Goal: Transaction & Acquisition: Book appointment/travel/reservation

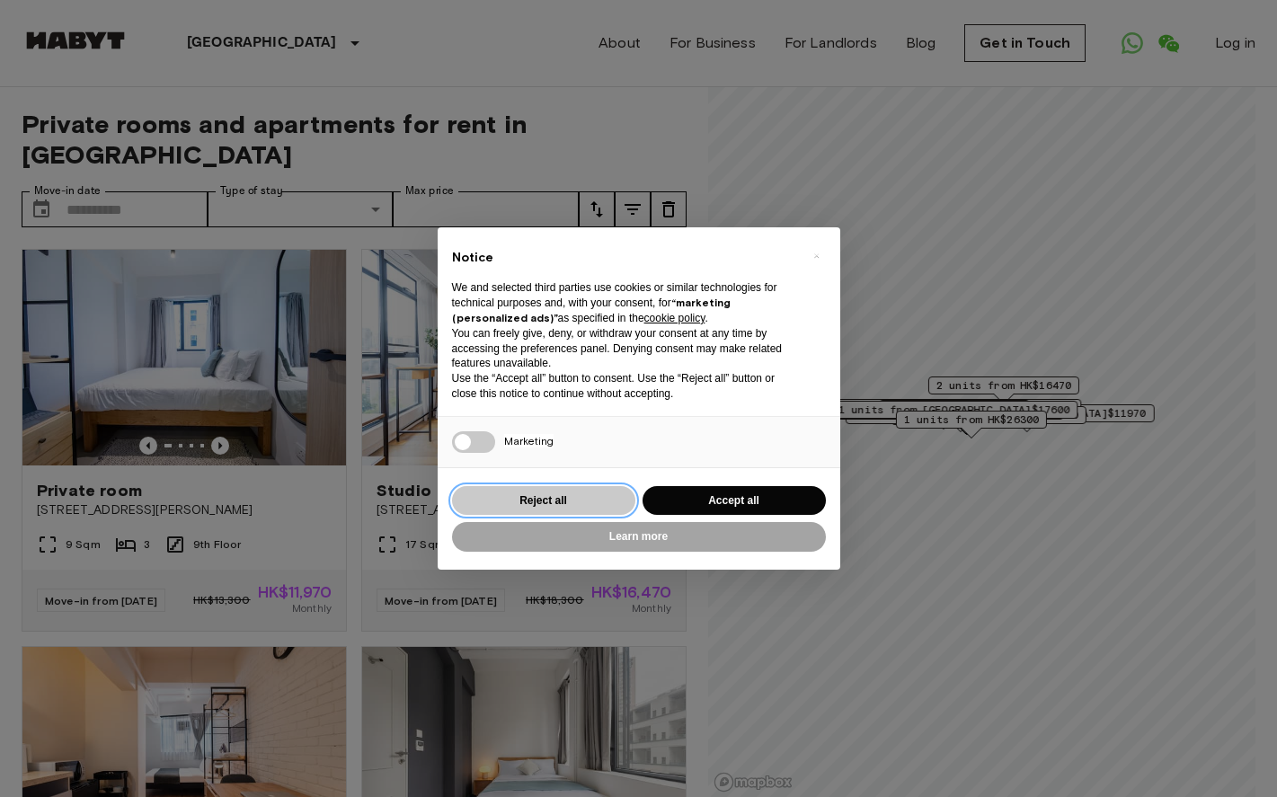
click at [574, 506] on button "Reject all" at bounding box center [543, 501] width 183 height 30
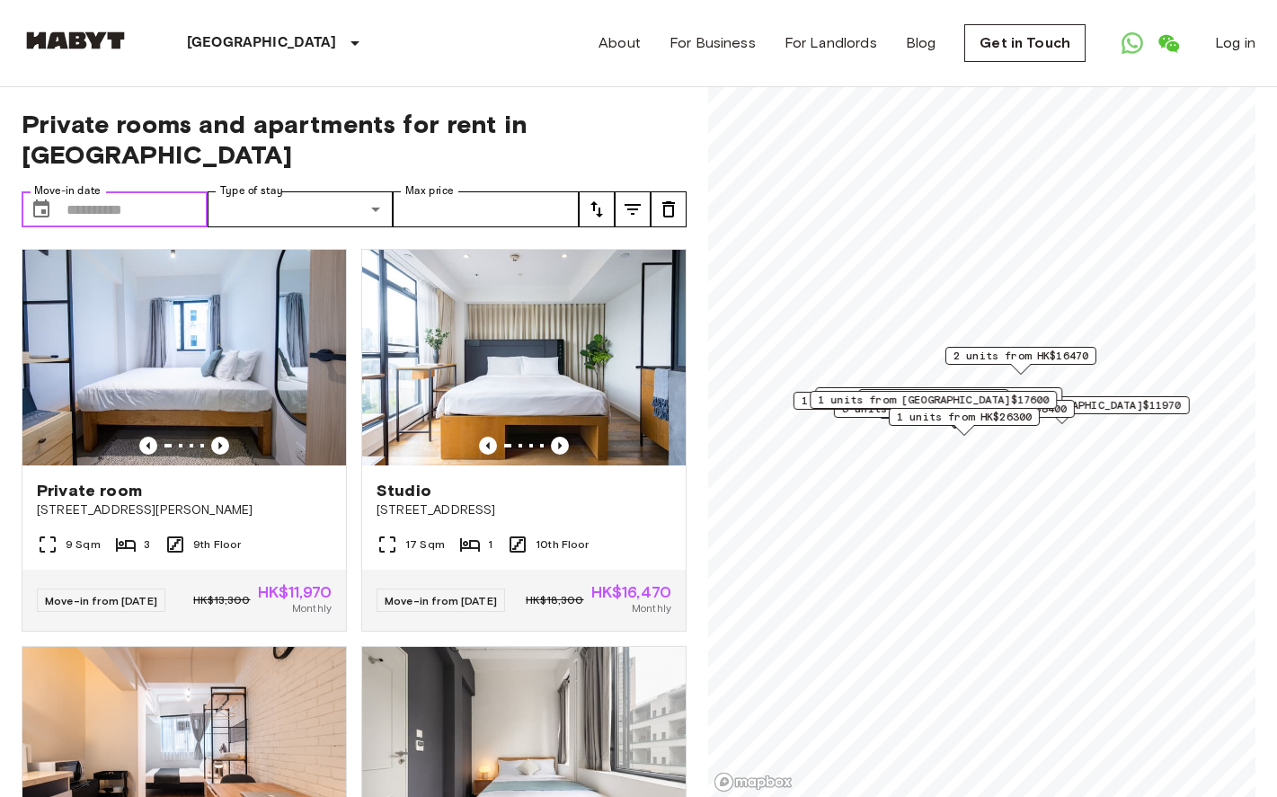
click at [183, 215] on input "Move-in date" at bounding box center [137, 209] width 141 height 36
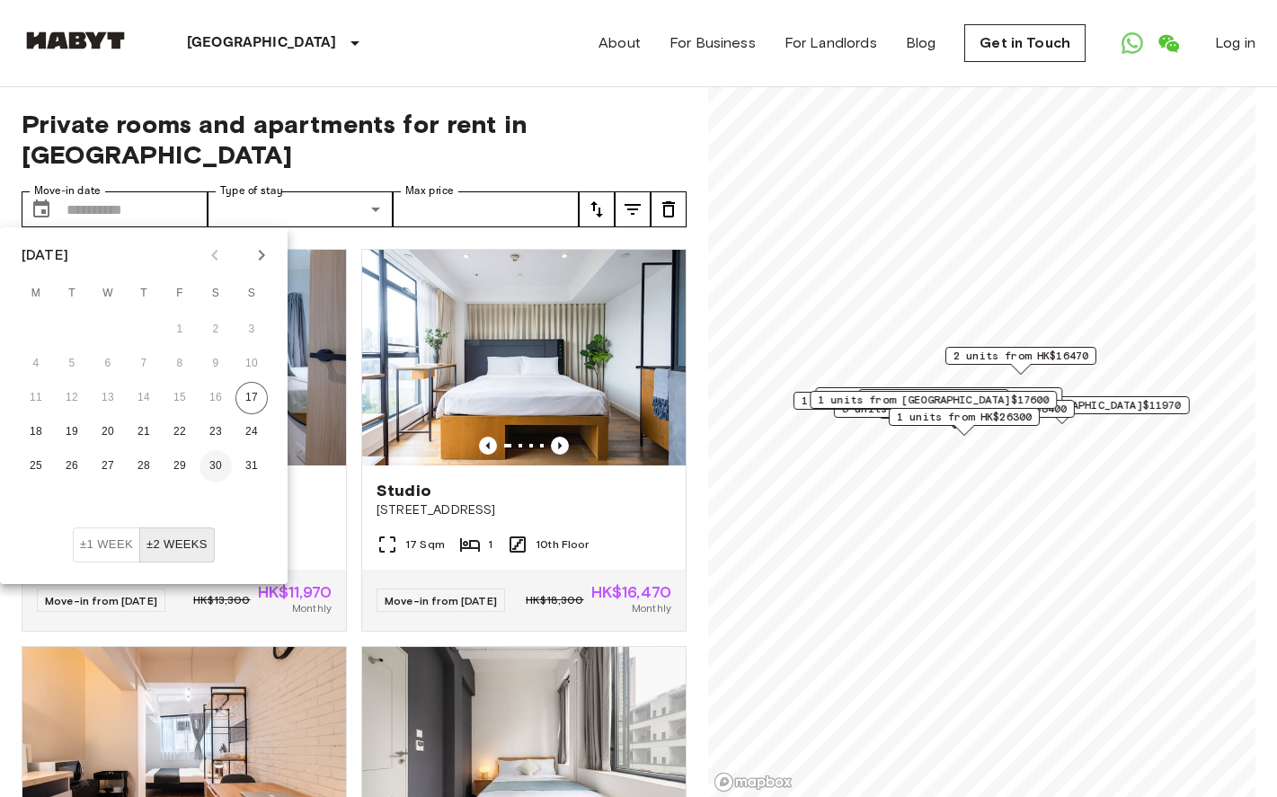
click at [217, 471] on button "30" at bounding box center [216, 466] width 32 height 32
type input "**********"
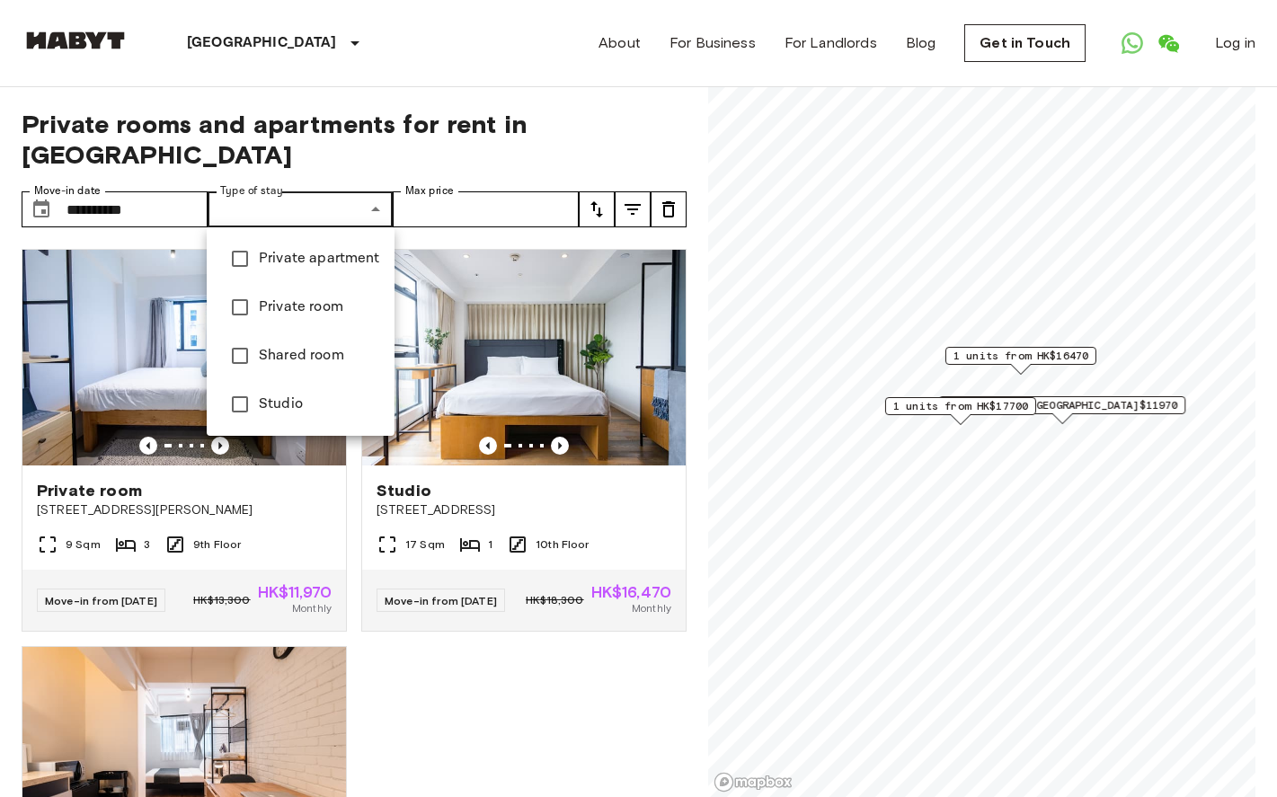
type input "**********"
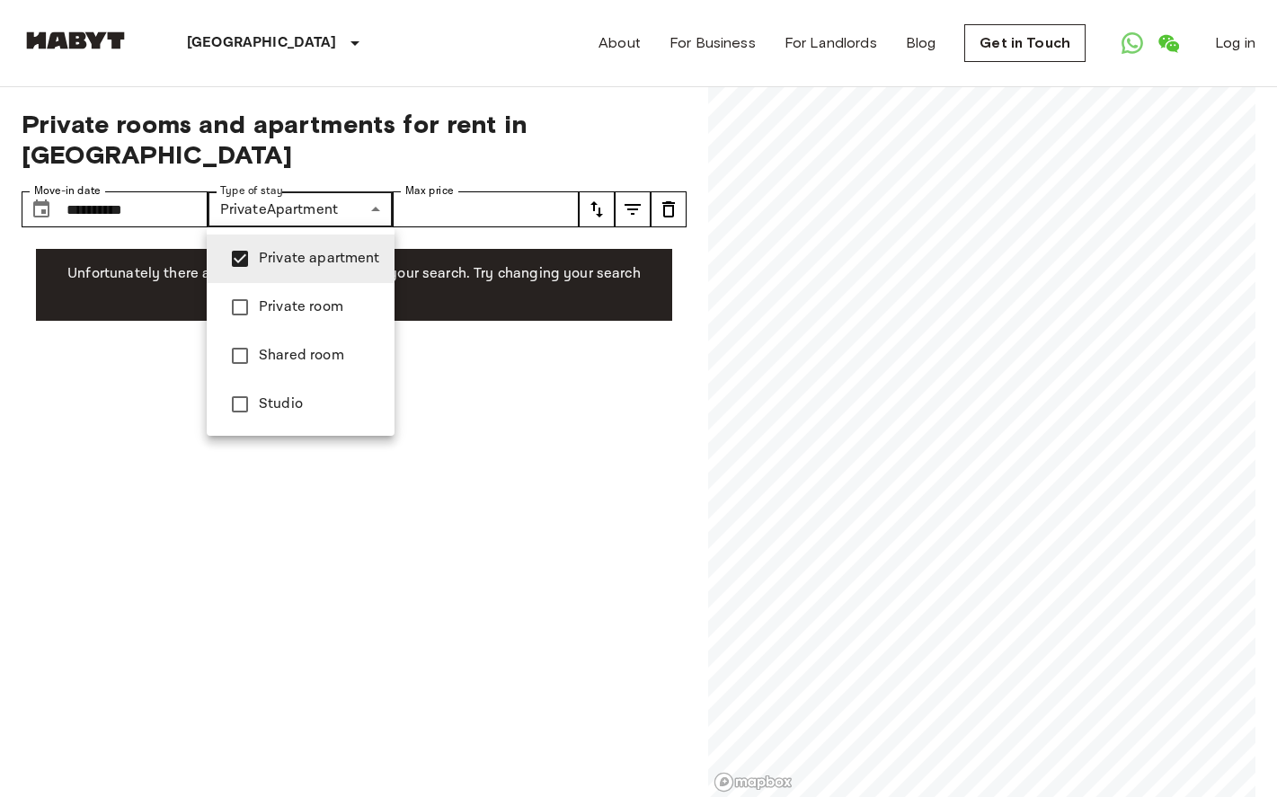
click at [508, 236] on div at bounding box center [638, 398] width 1277 height 797
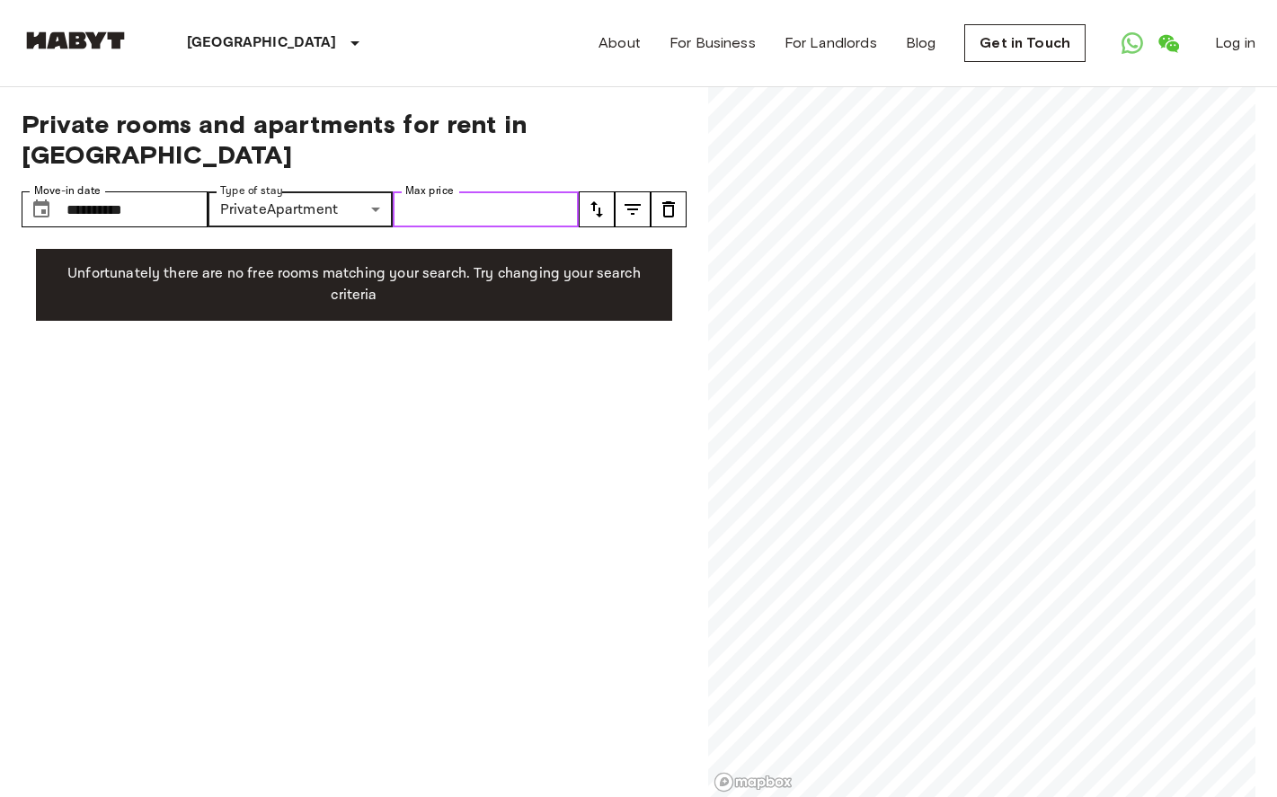
click at [528, 217] on input "Max price" at bounding box center [486, 209] width 186 height 36
type input "*****"
click at [603, 215] on icon "tune" at bounding box center [597, 210] width 22 height 22
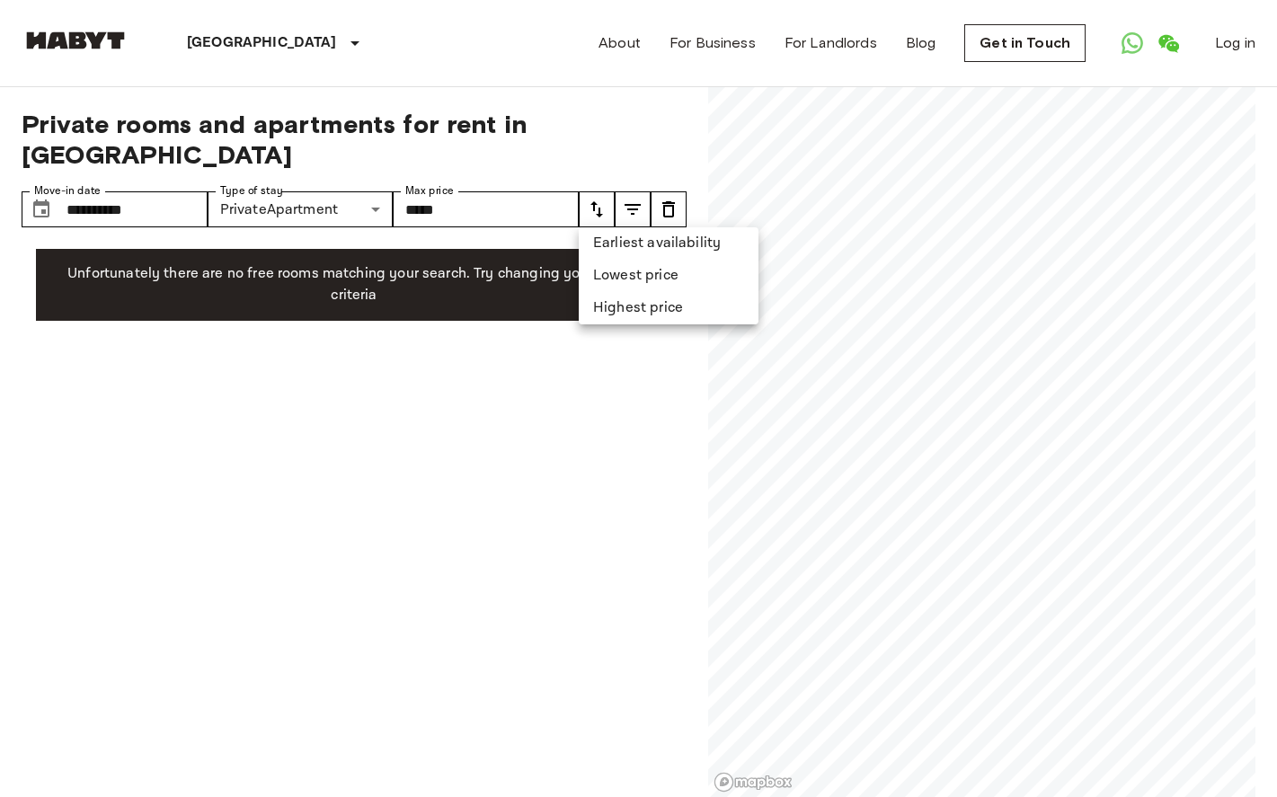
click at [617, 238] on li "Earliest availability" at bounding box center [669, 243] width 180 height 32
click at [630, 204] on icon "tune" at bounding box center [633, 209] width 16 height 11
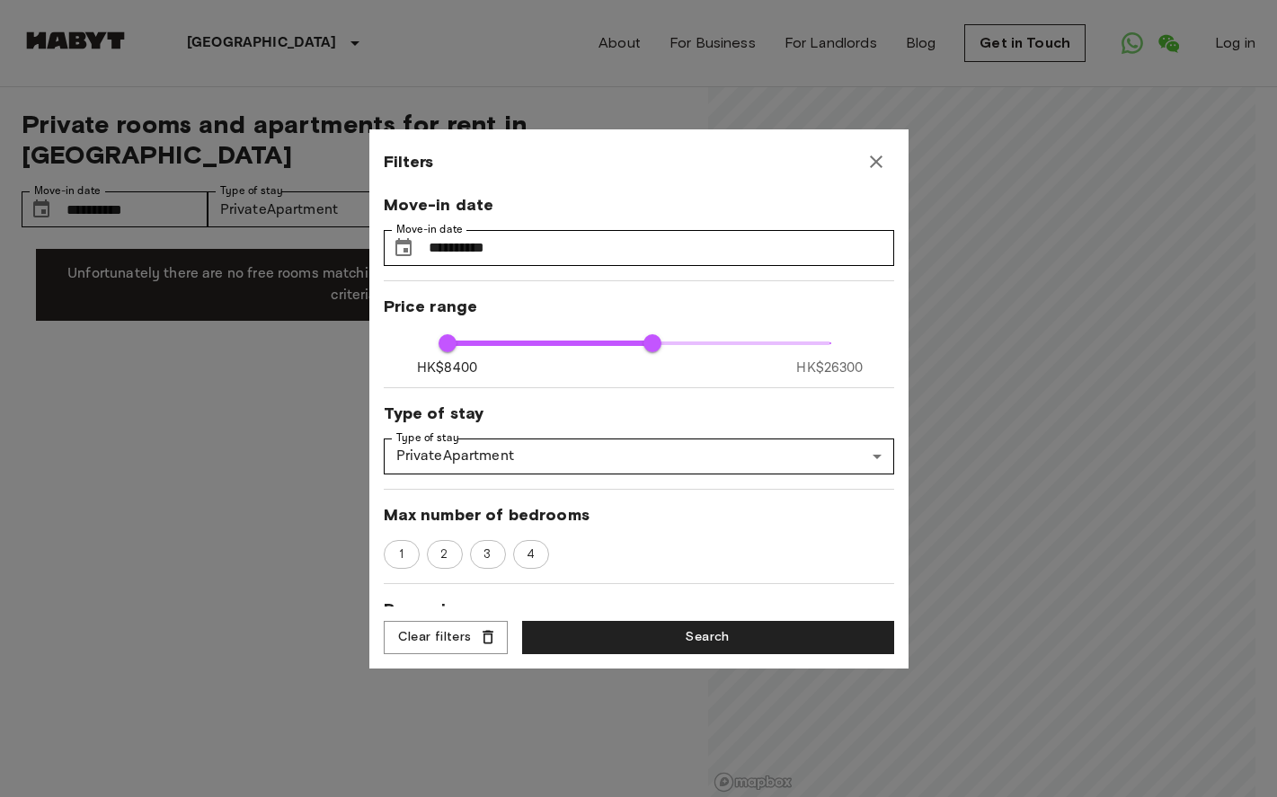
click at [250, 280] on div at bounding box center [638, 398] width 1277 height 797
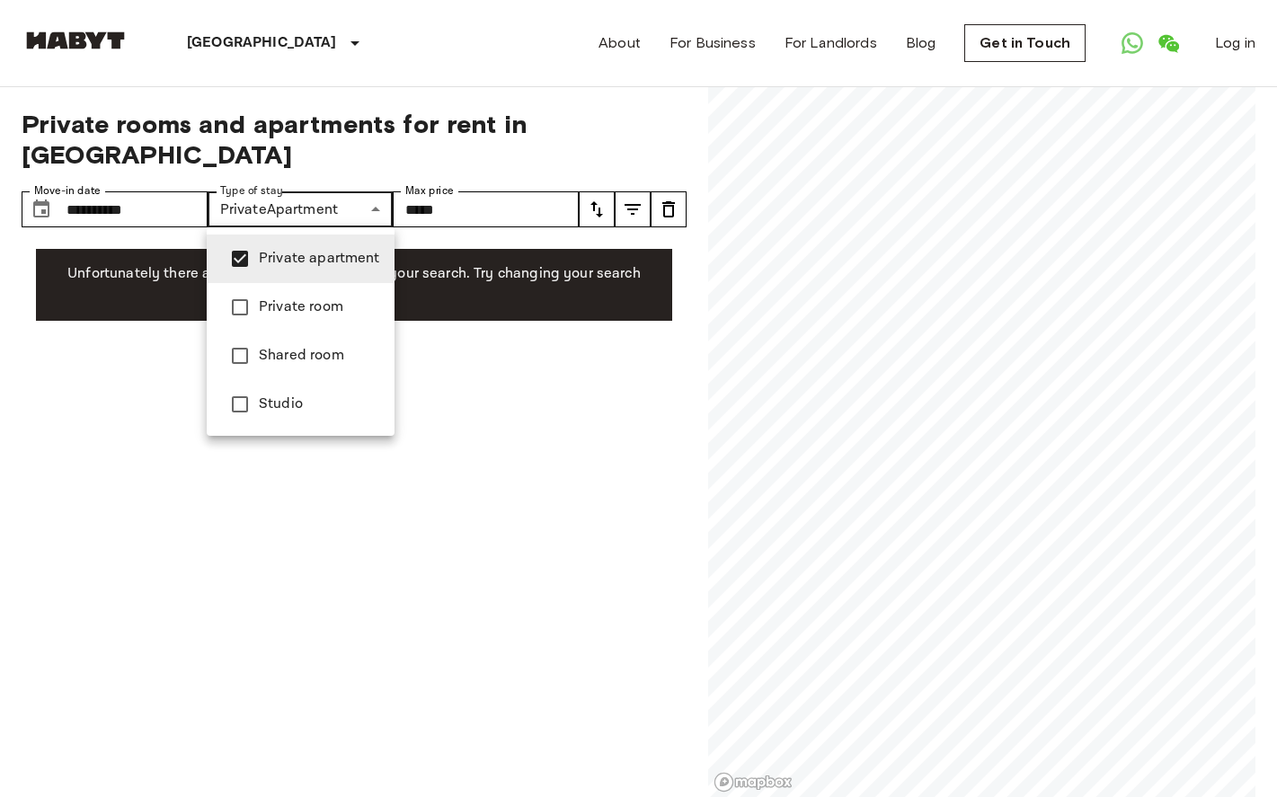
click at [544, 405] on div at bounding box center [638, 398] width 1277 height 797
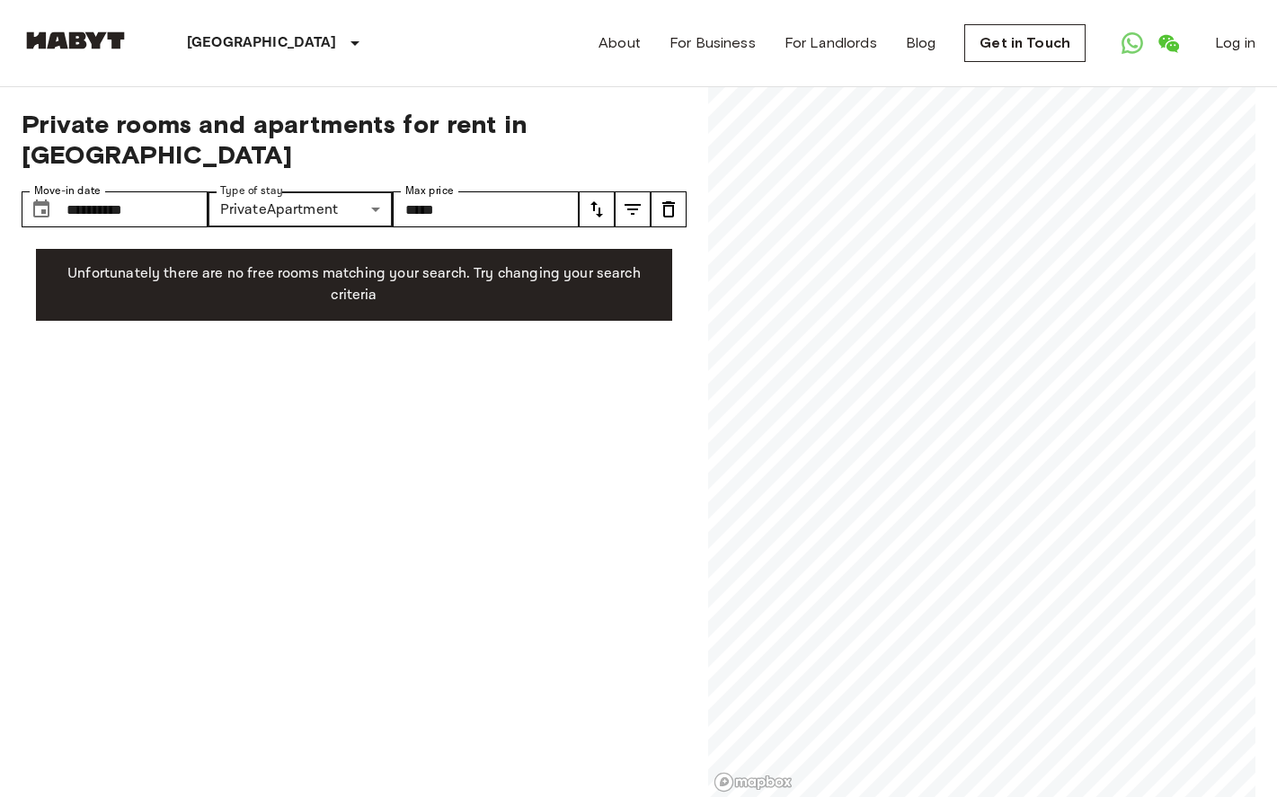
click at [597, 208] on icon "tune" at bounding box center [597, 210] width 22 height 22
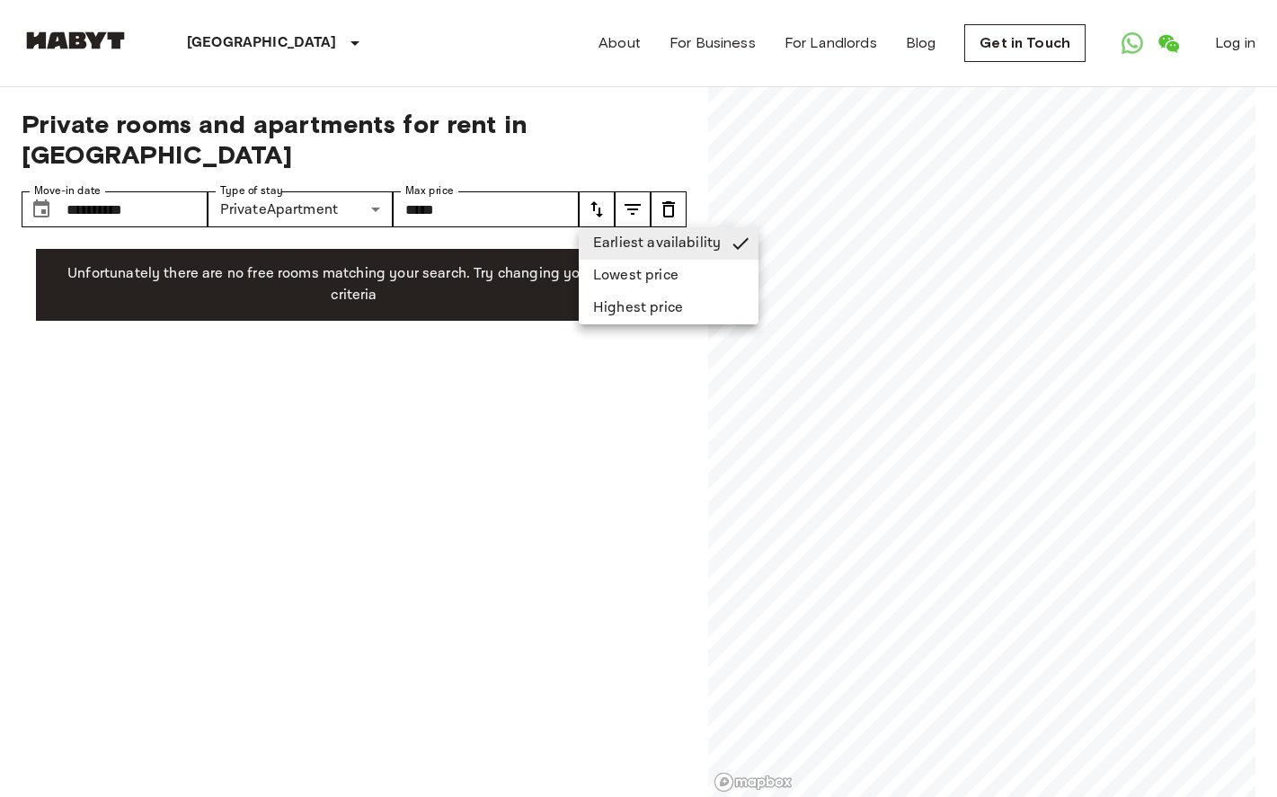
click at [640, 208] on div at bounding box center [638, 398] width 1277 height 797
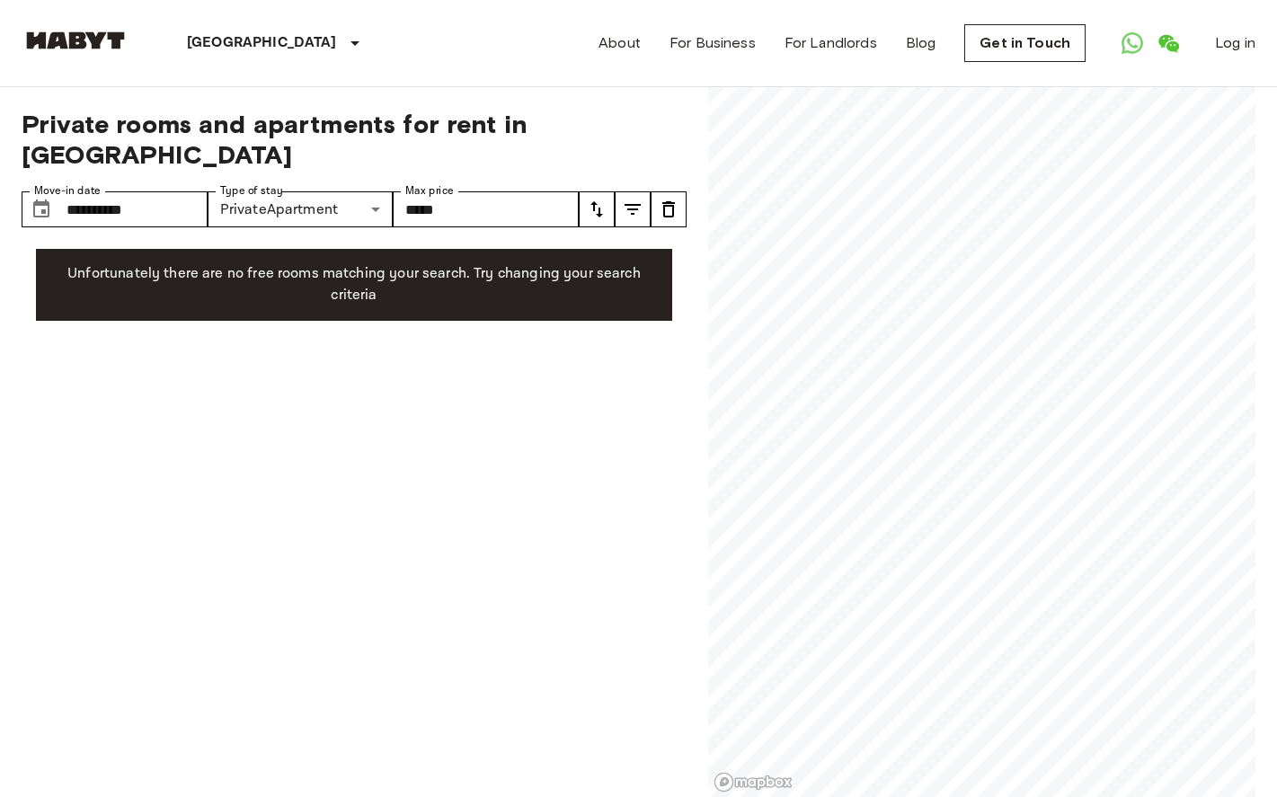
click at [640, 208] on icon "tune" at bounding box center [633, 210] width 22 height 22
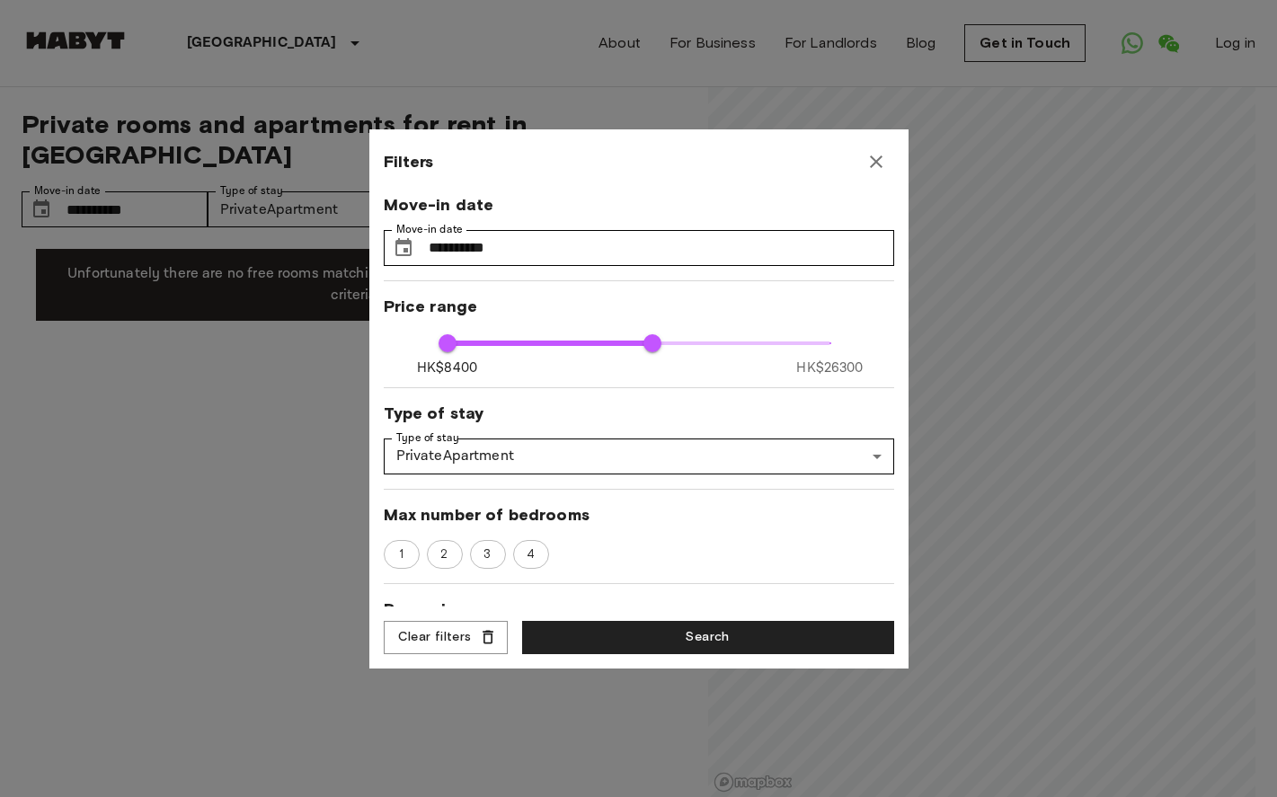
click at [874, 156] on icon "button" at bounding box center [876, 162] width 22 height 22
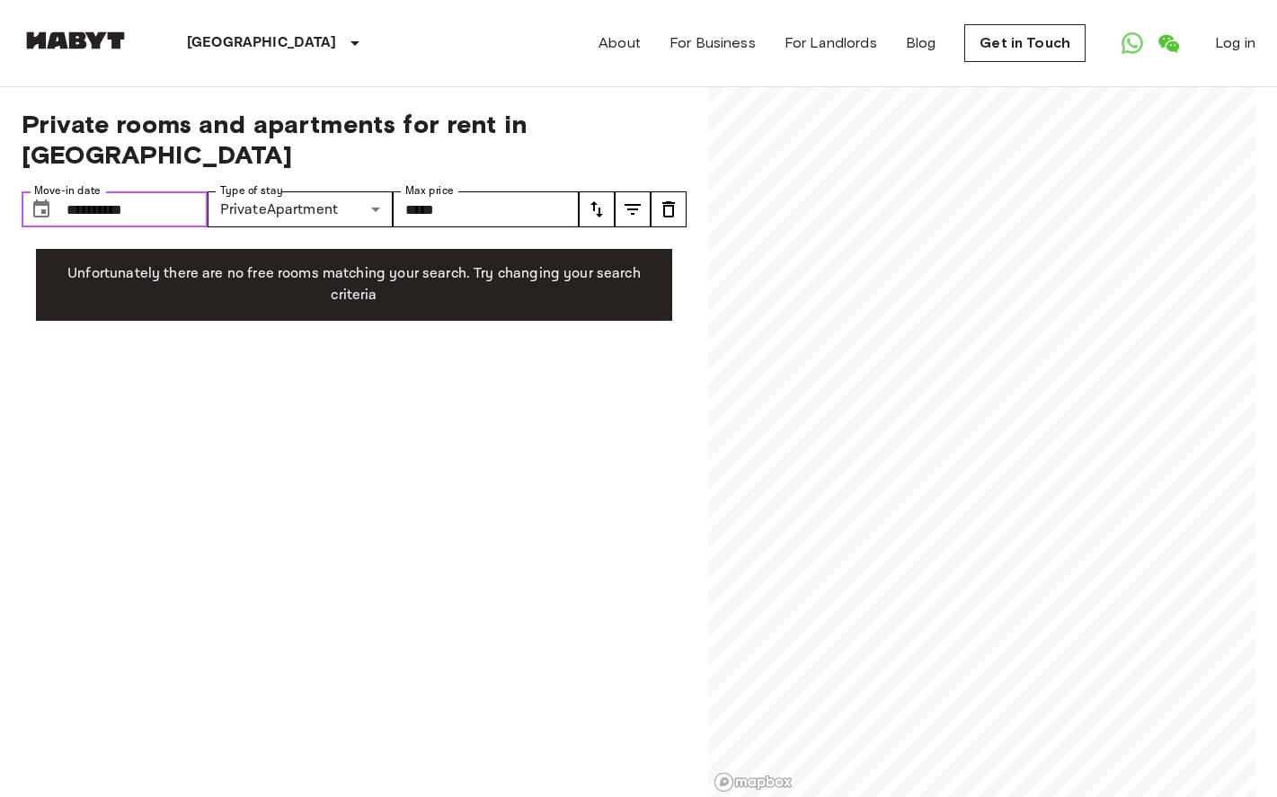
click at [181, 221] on input "**********" at bounding box center [137, 209] width 141 height 36
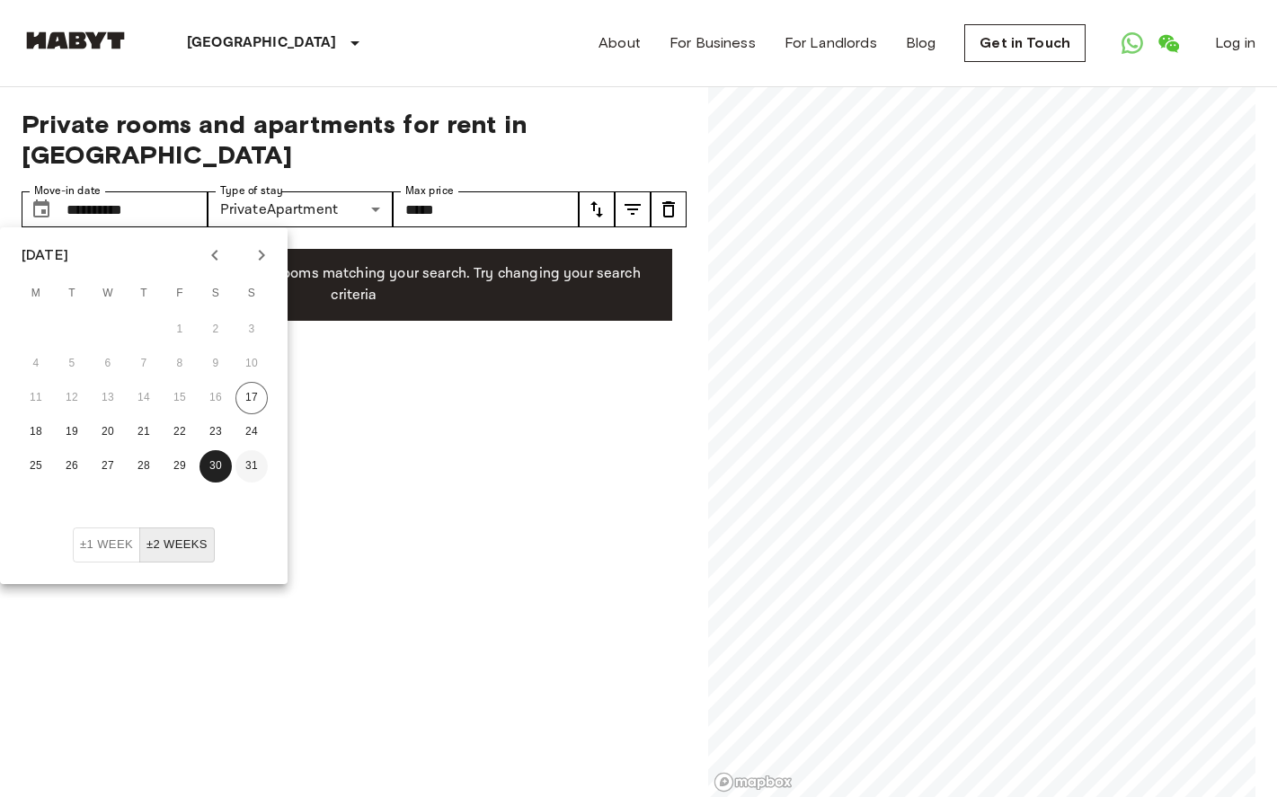
click at [249, 476] on button "31" at bounding box center [251, 466] width 32 height 32
type input "**********"
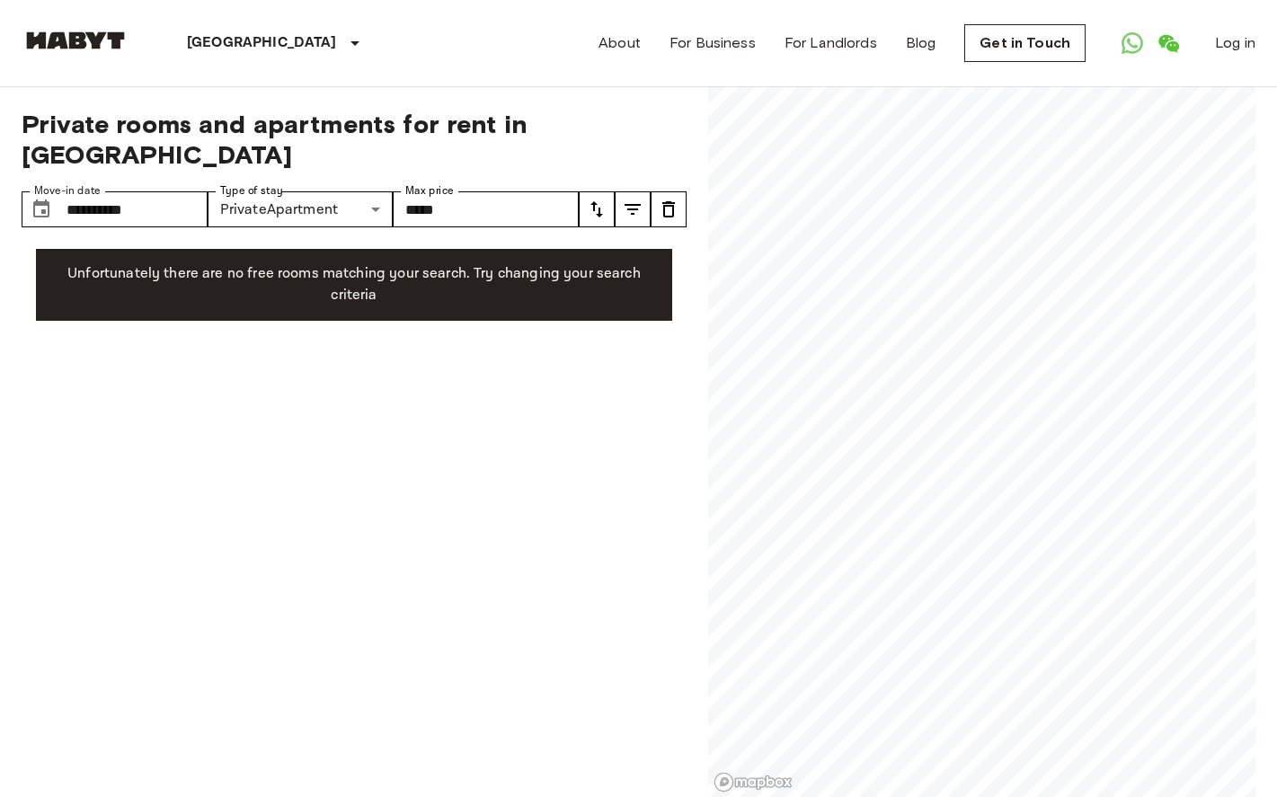
click at [422, 431] on div "**********" at bounding box center [354, 442] width 665 height 711
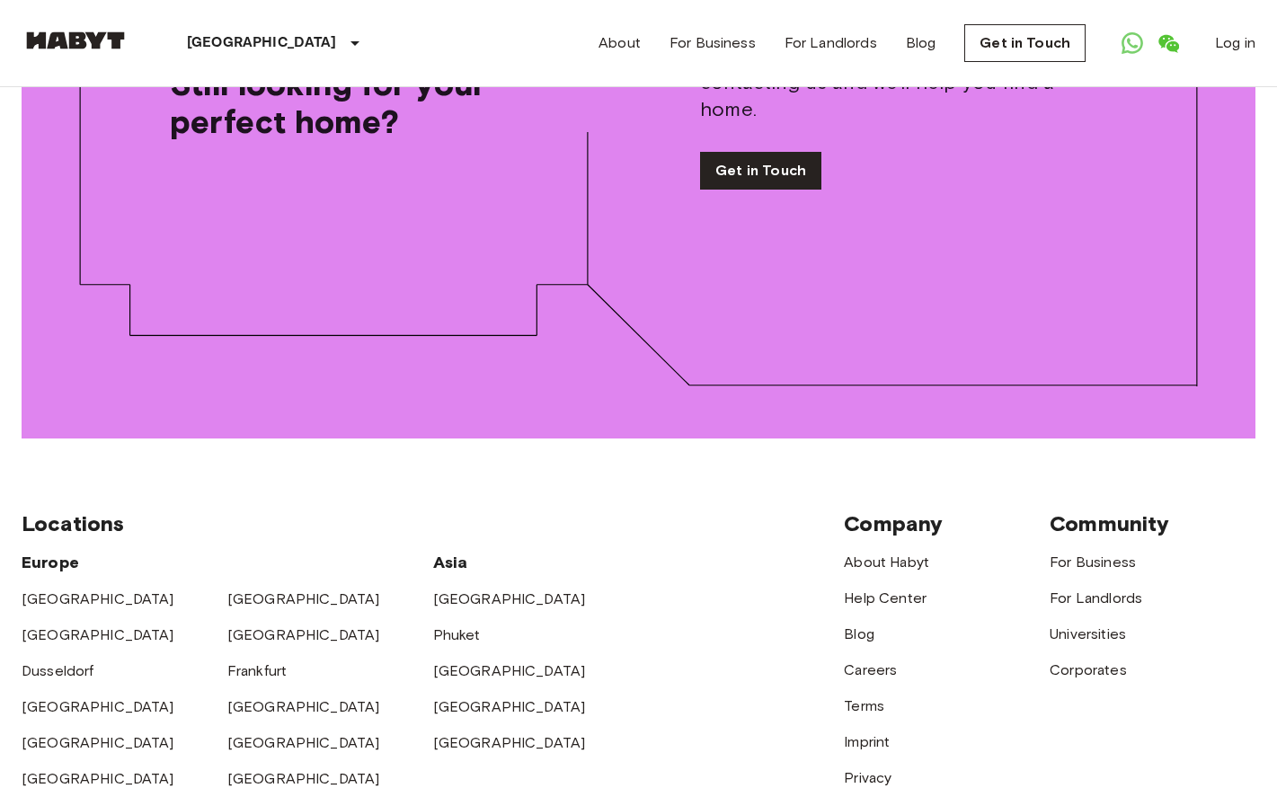
scroll to position [2730, 0]
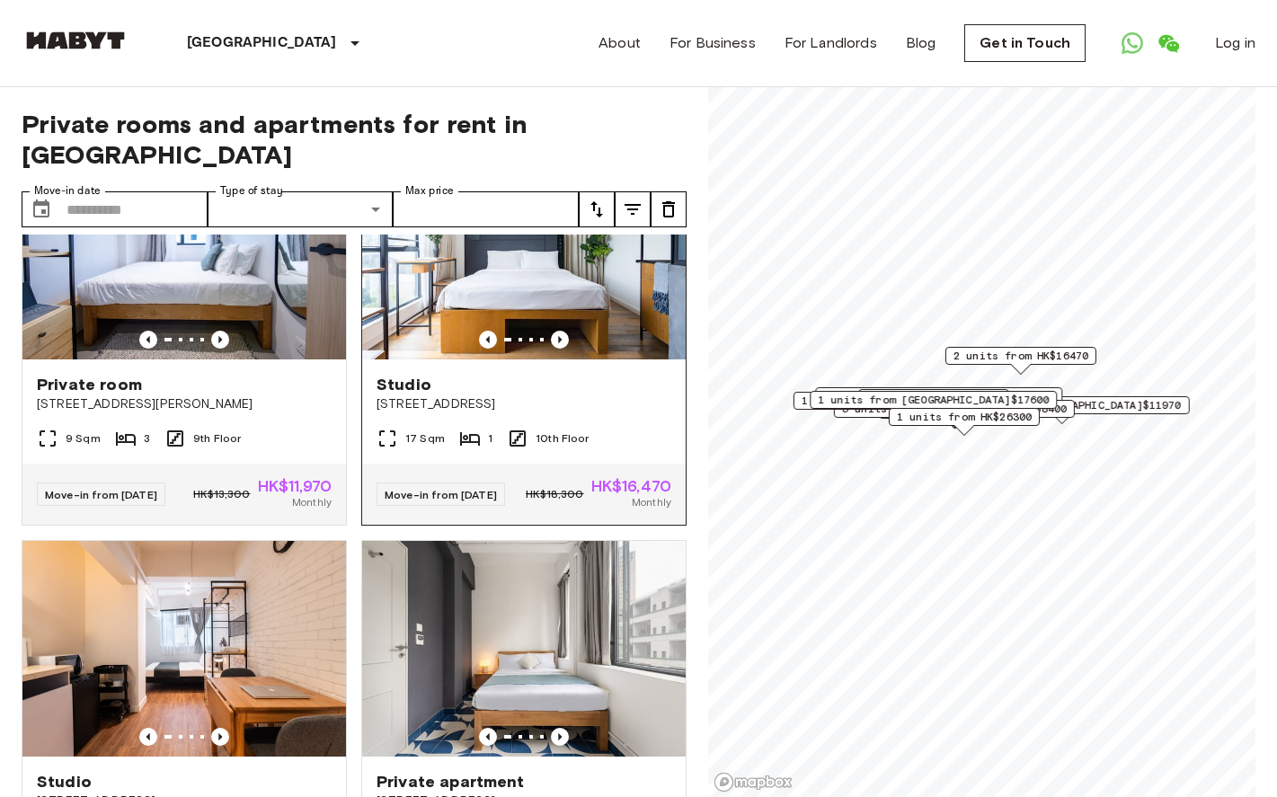
scroll to position [142, 0]
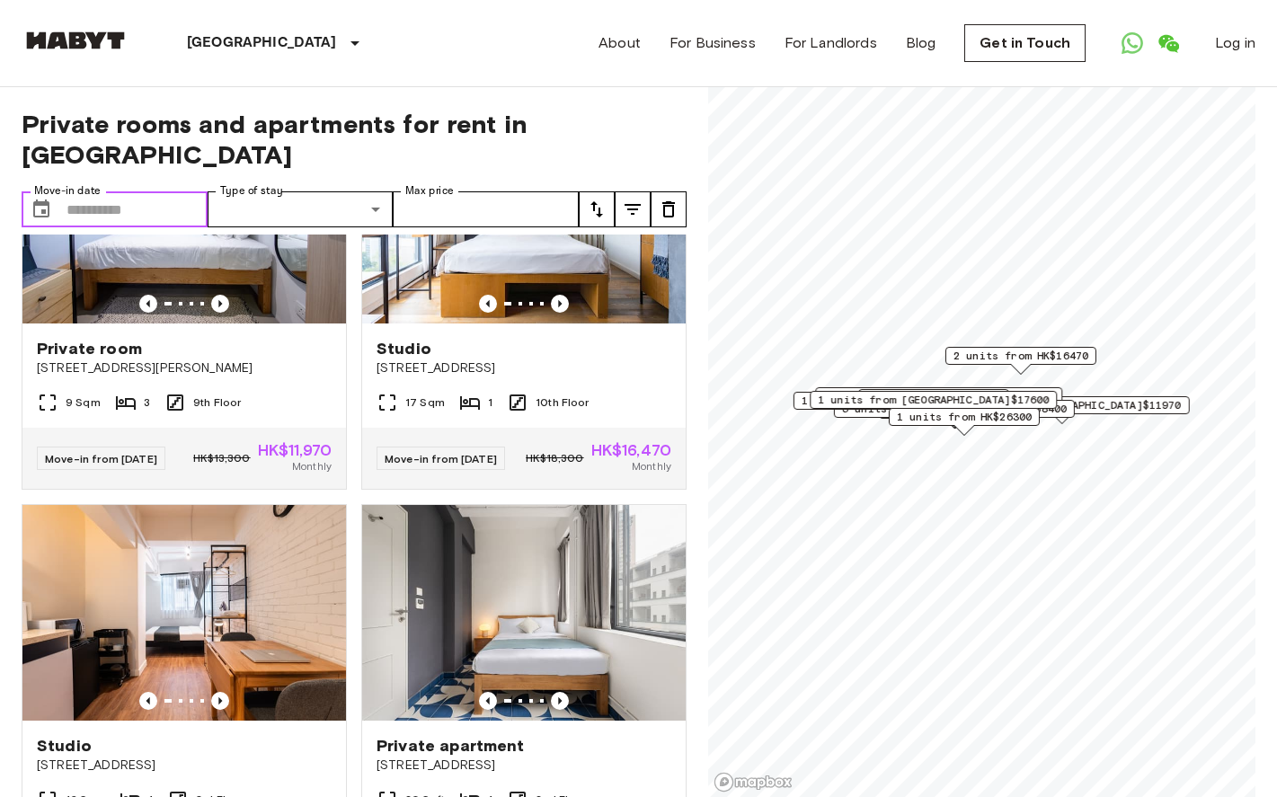
click at [177, 220] on input "Move-in date" at bounding box center [137, 209] width 141 height 36
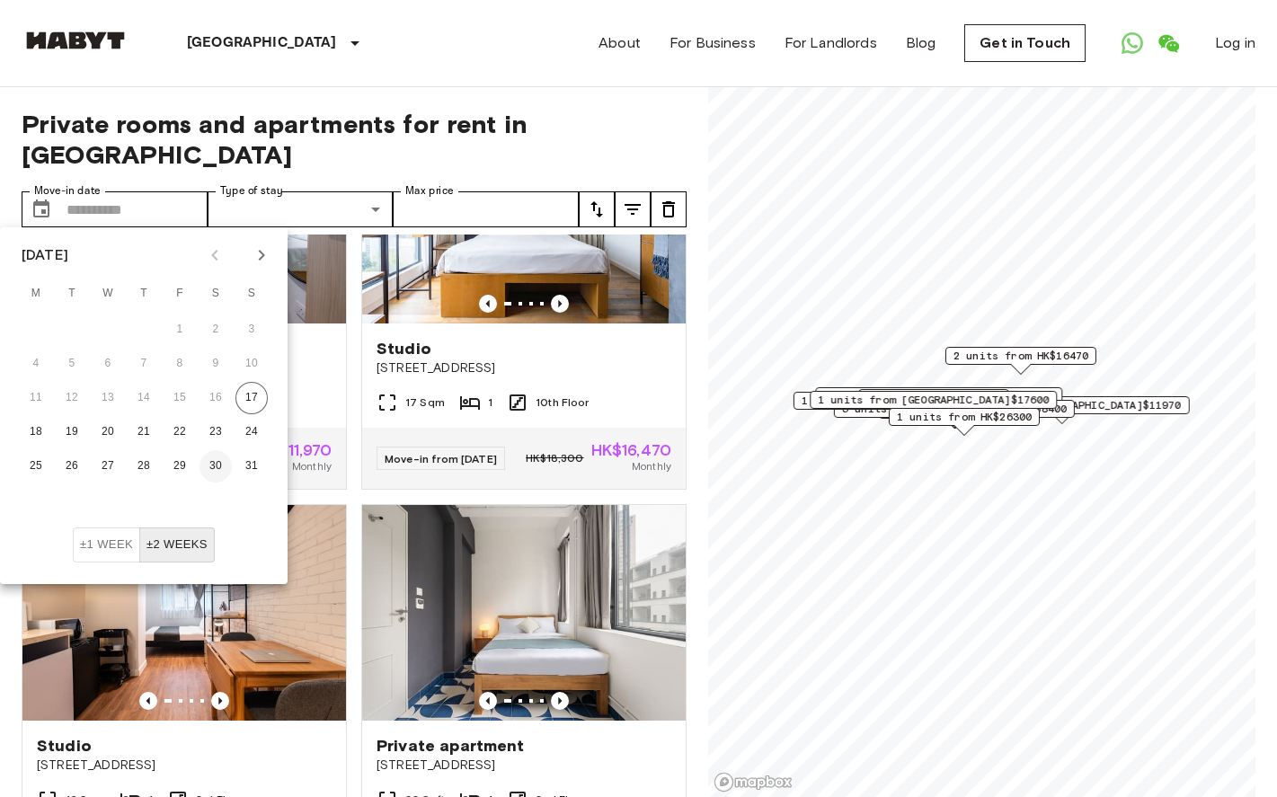
click at [220, 467] on button "30" at bounding box center [216, 466] width 32 height 32
type input "**********"
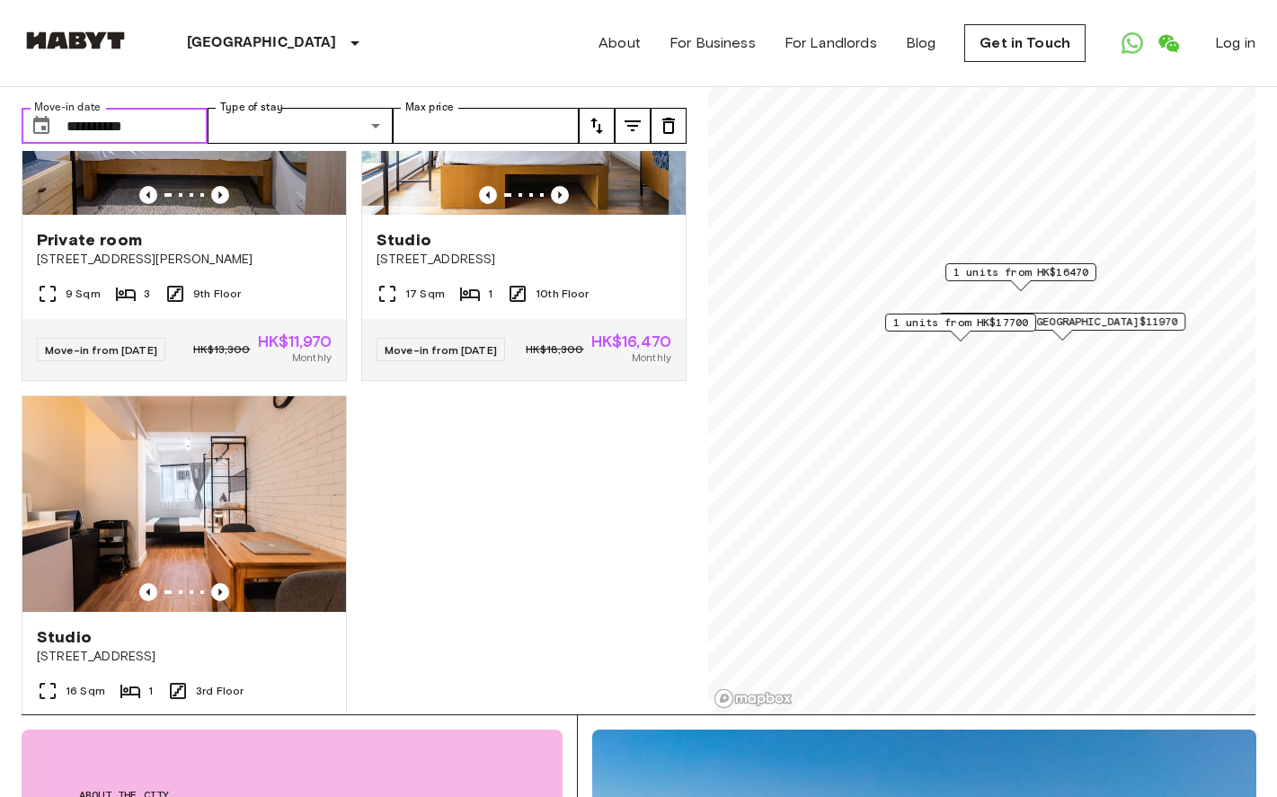
scroll to position [161, 0]
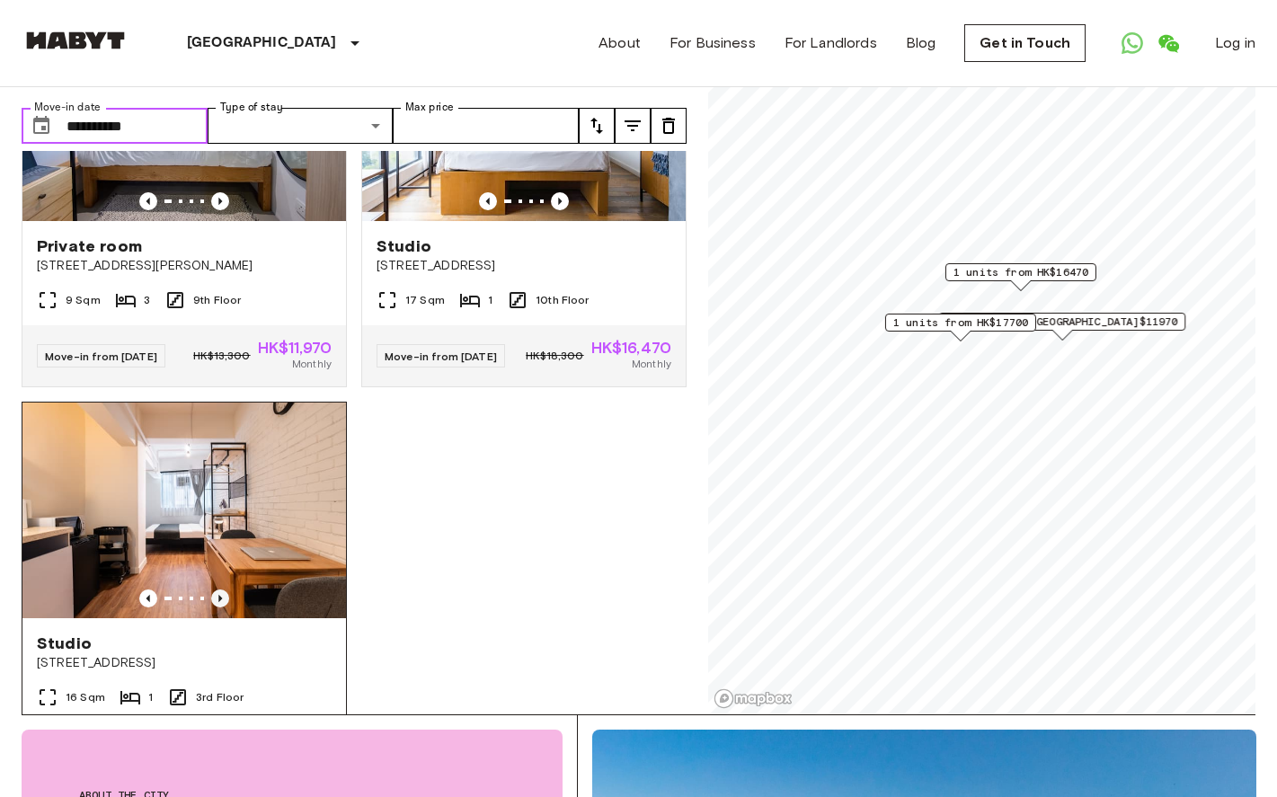
click at [226, 608] on icon "Previous image" at bounding box center [220, 599] width 18 height 18
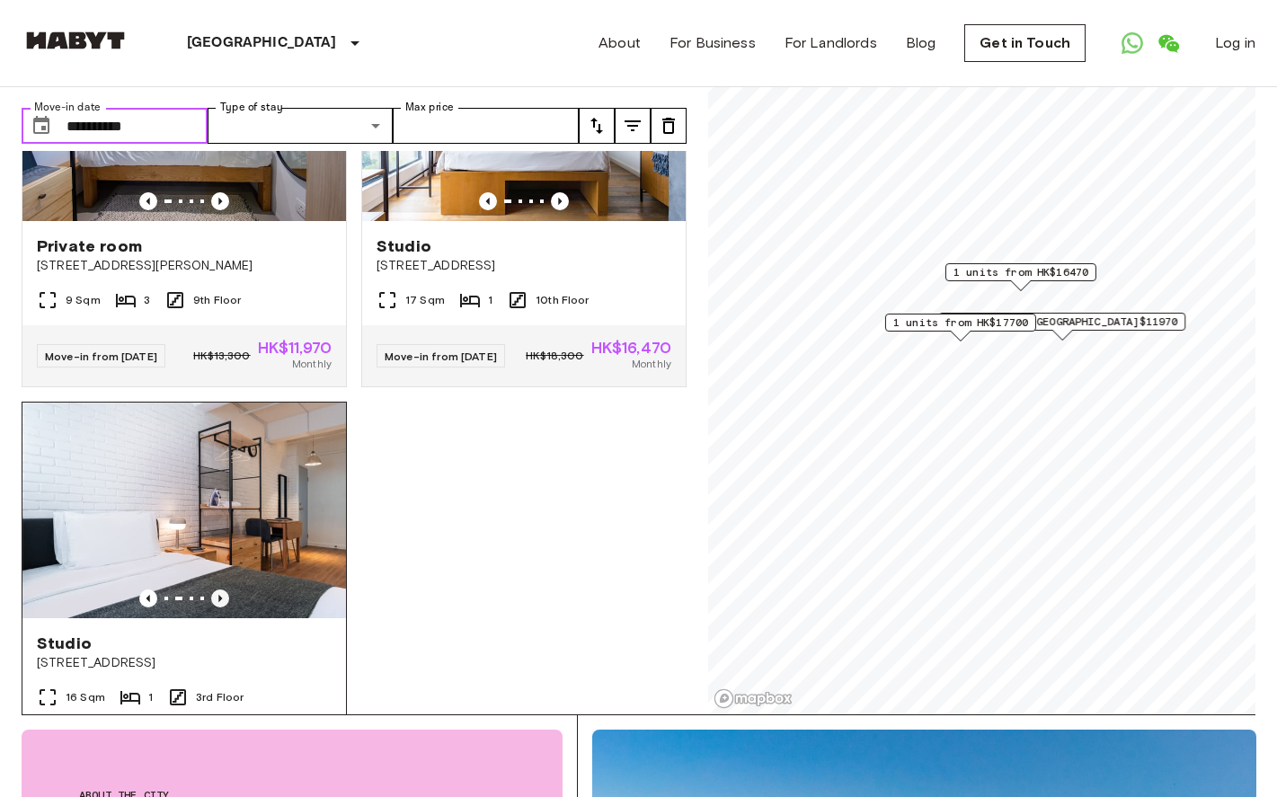
click at [226, 608] on icon "Previous image" at bounding box center [220, 599] width 18 height 18
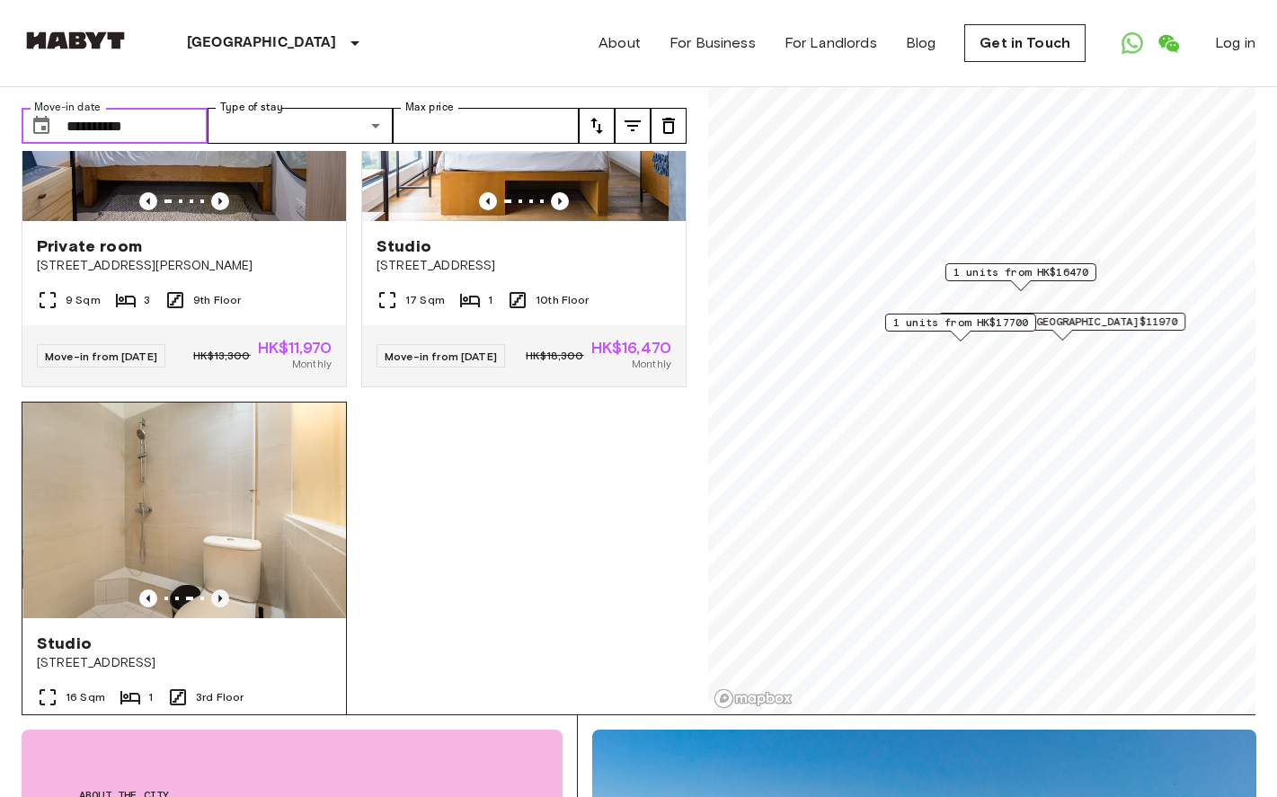
click at [226, 608] on icon "Previous image" at bounding box center [220, 599] width 18 height 18
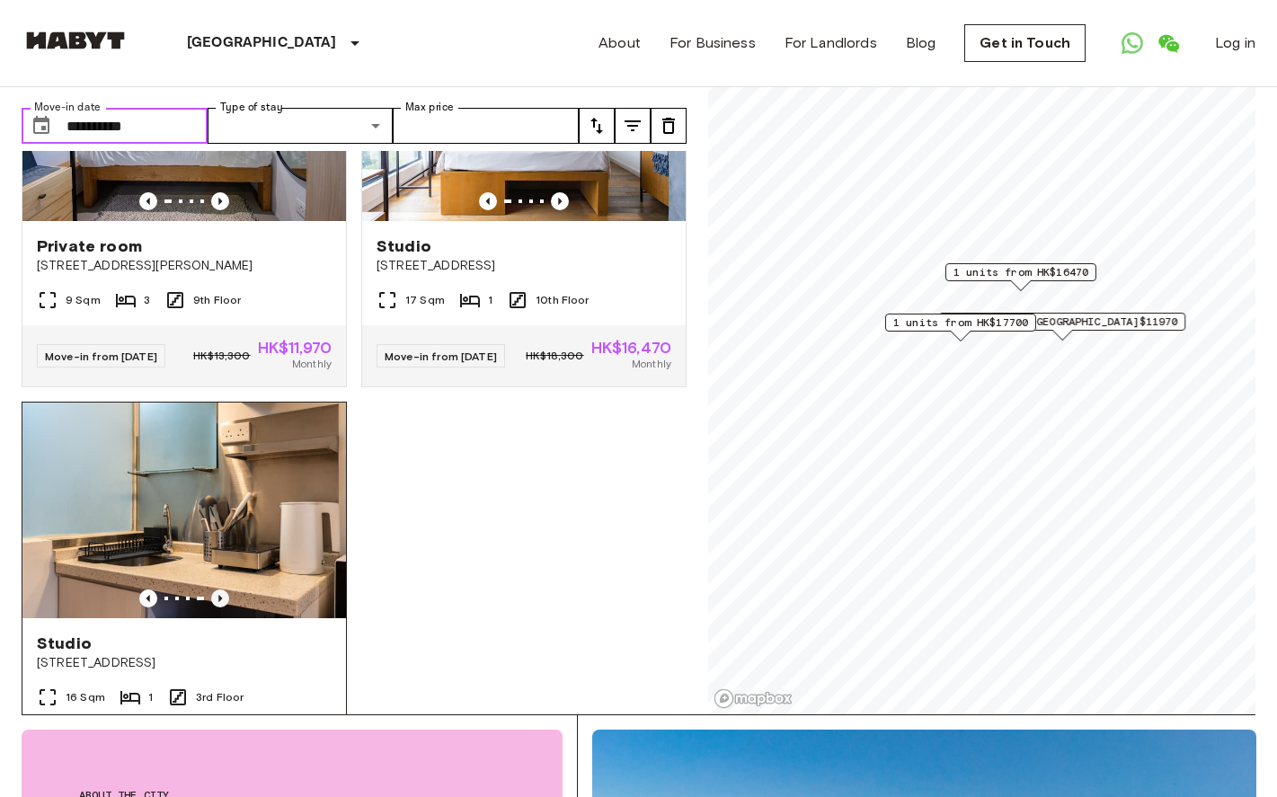
click at [226, 608] on icon "Previous image" at bounding box center [220, 599] width 18 height 18
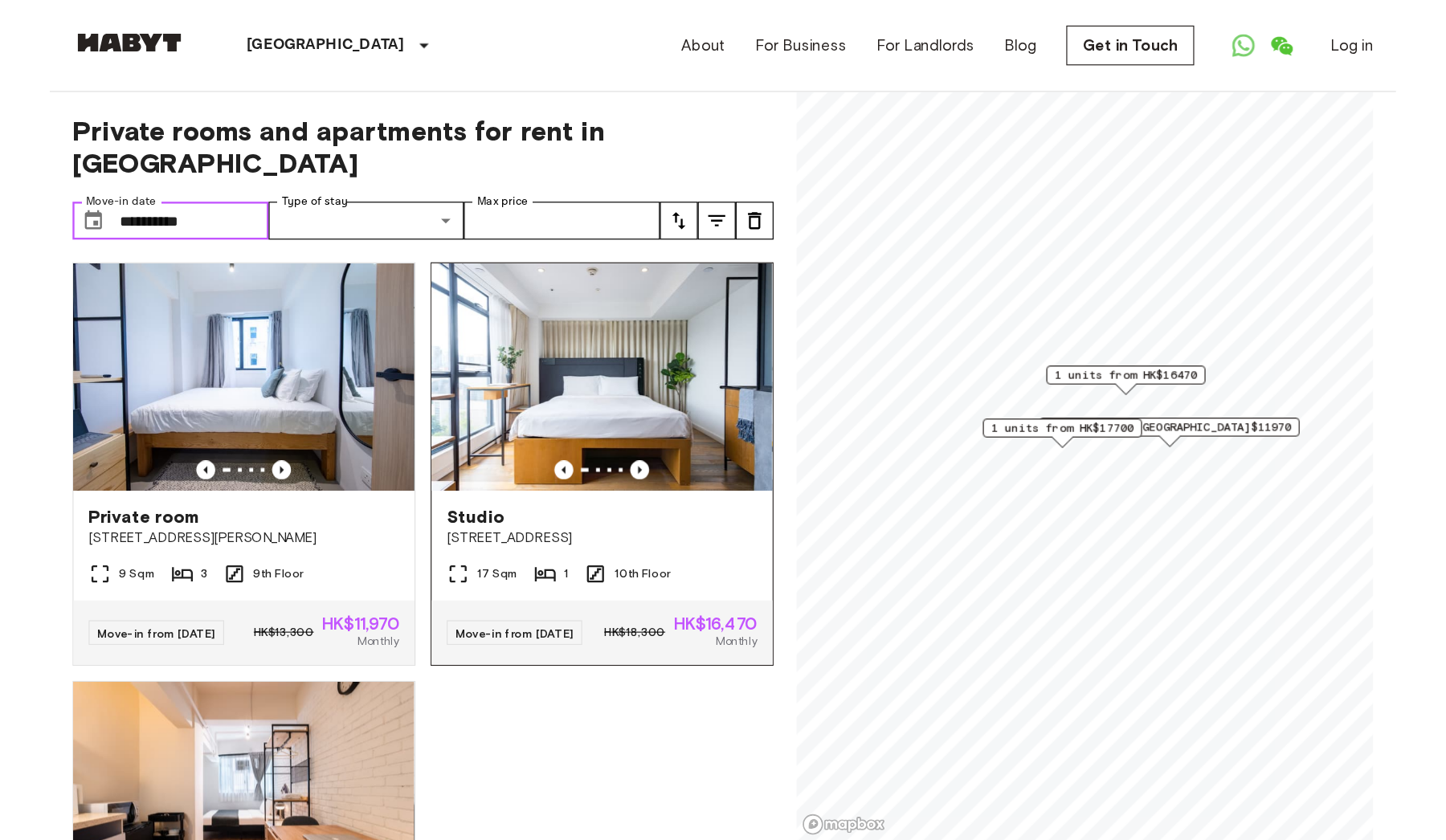
scroll to position [0, 0]
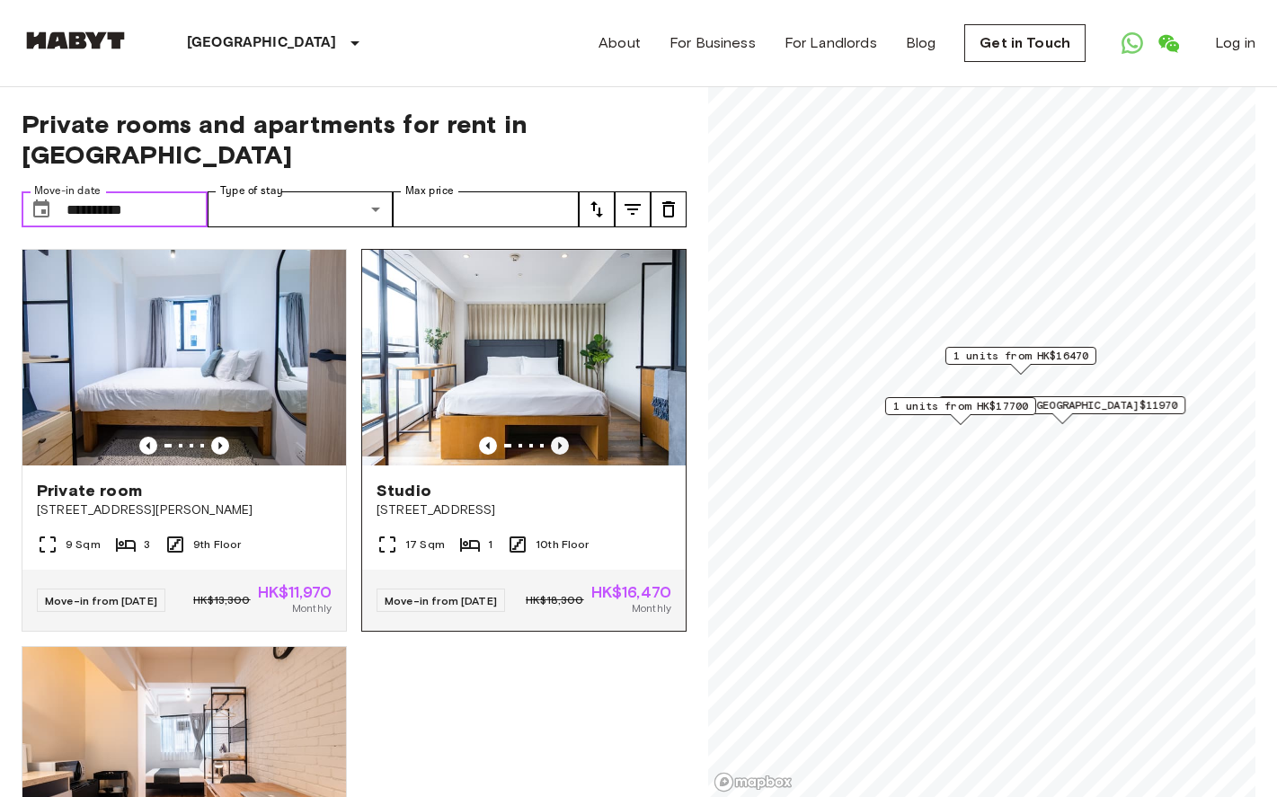
click at [565, 440] on icon "Previous image" at bounding box center [560, 446] width 18 height 18
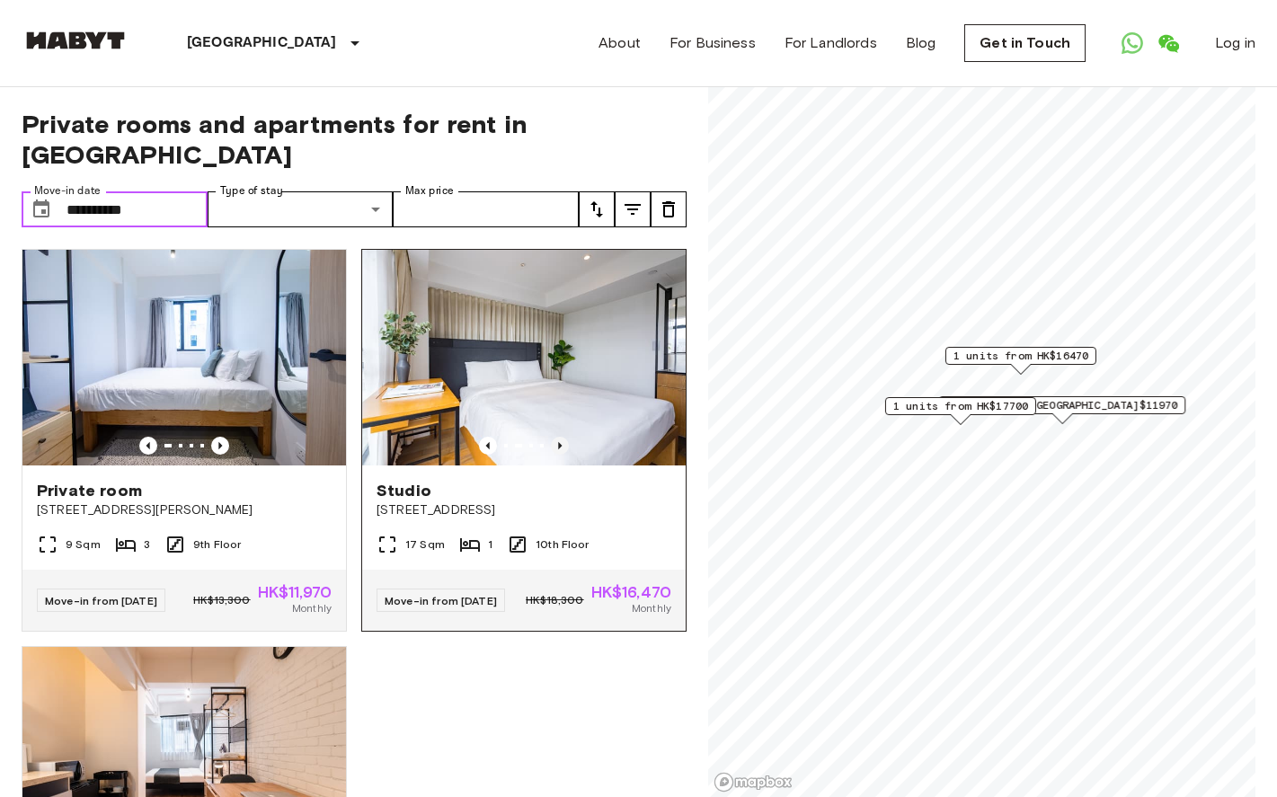
click at [565, 440] on icon "Previous image" at bounding box center [560, 446] width 18 height 18
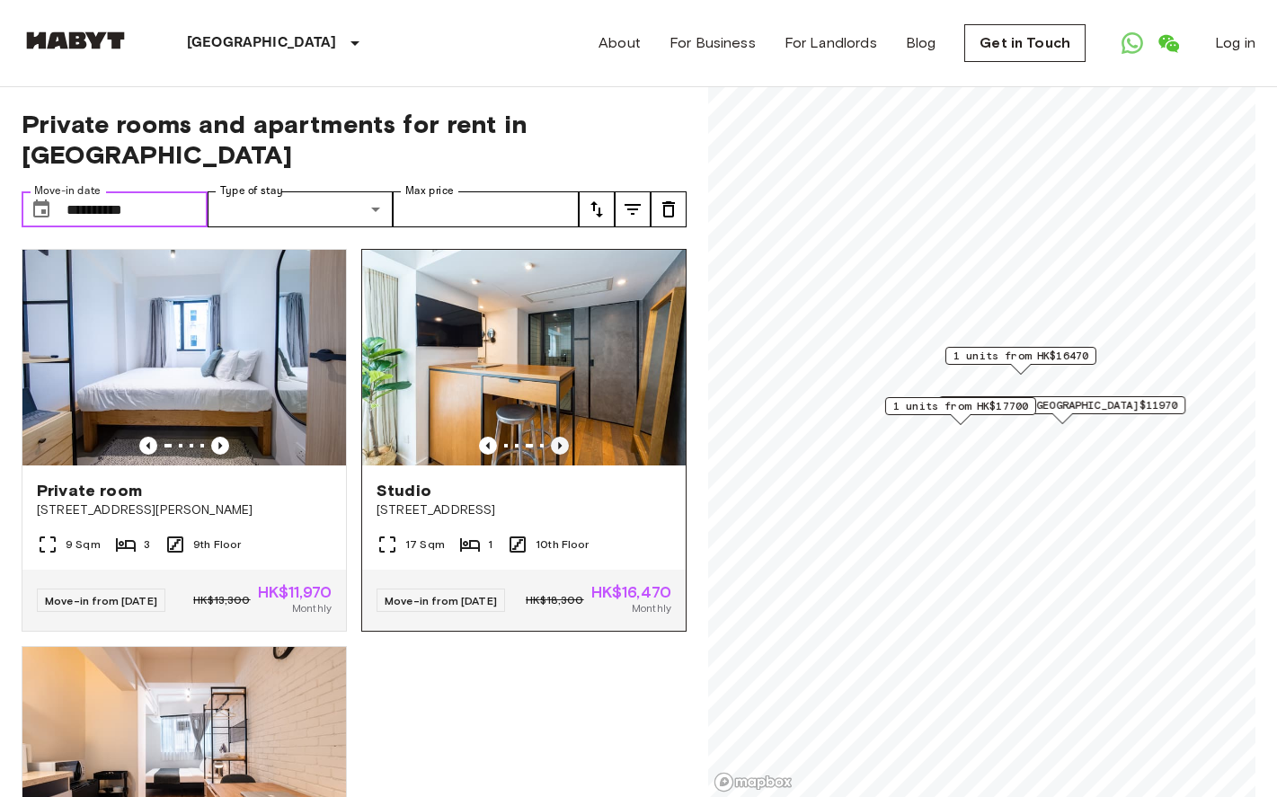
click at [565, 440] on icon "Previous image" at bounding box center [560, 446] width 18 height 18
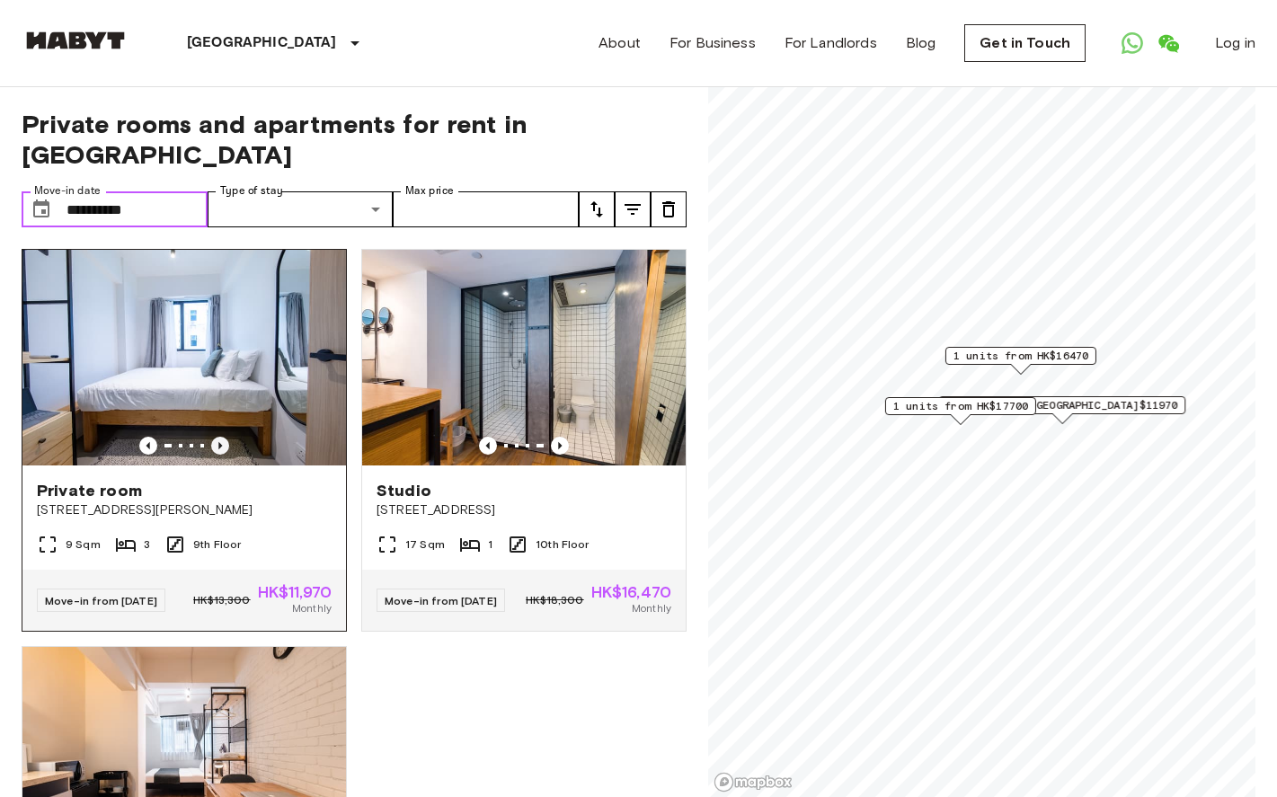
click at [222, 447] on icon "Previous image" at bounding box center [220, 446] width 18 height 18
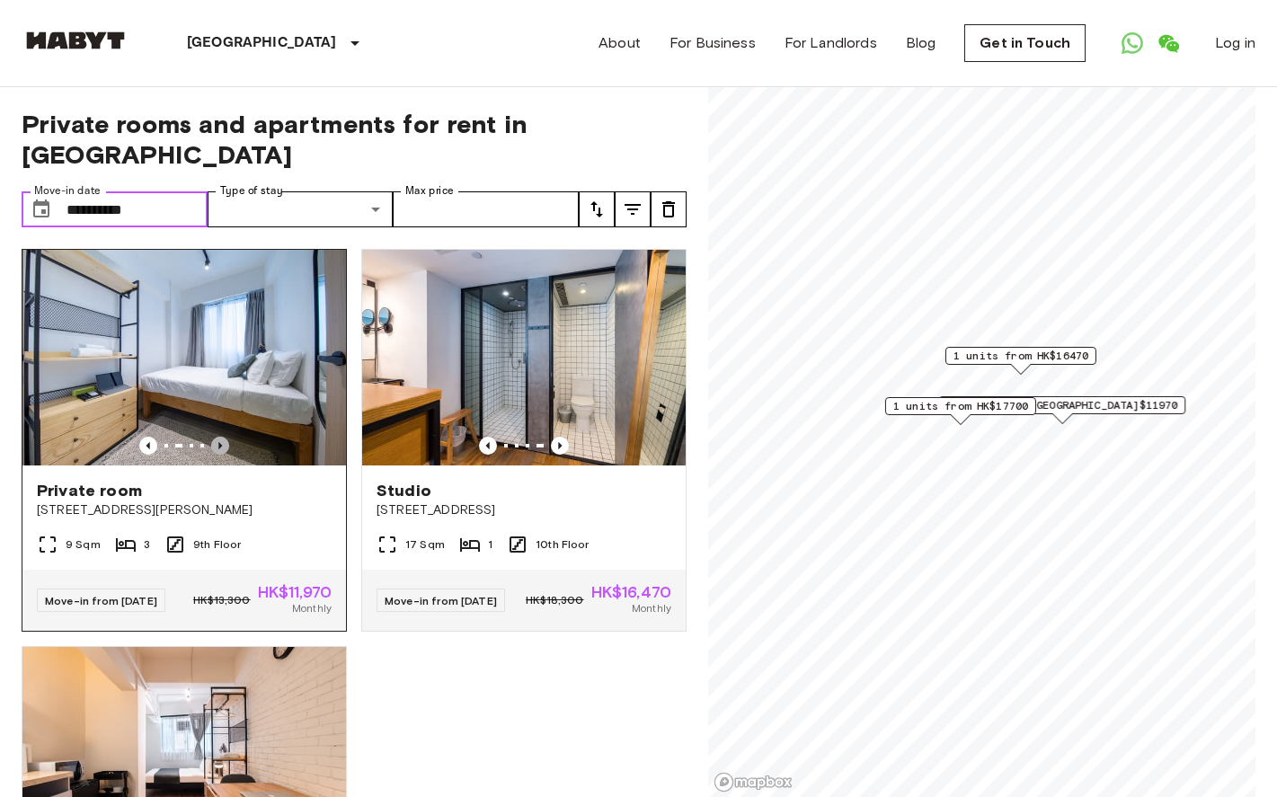
click at [222, 447] on icon "Previous image" at bounding box center [220, 446] width 18 height 18
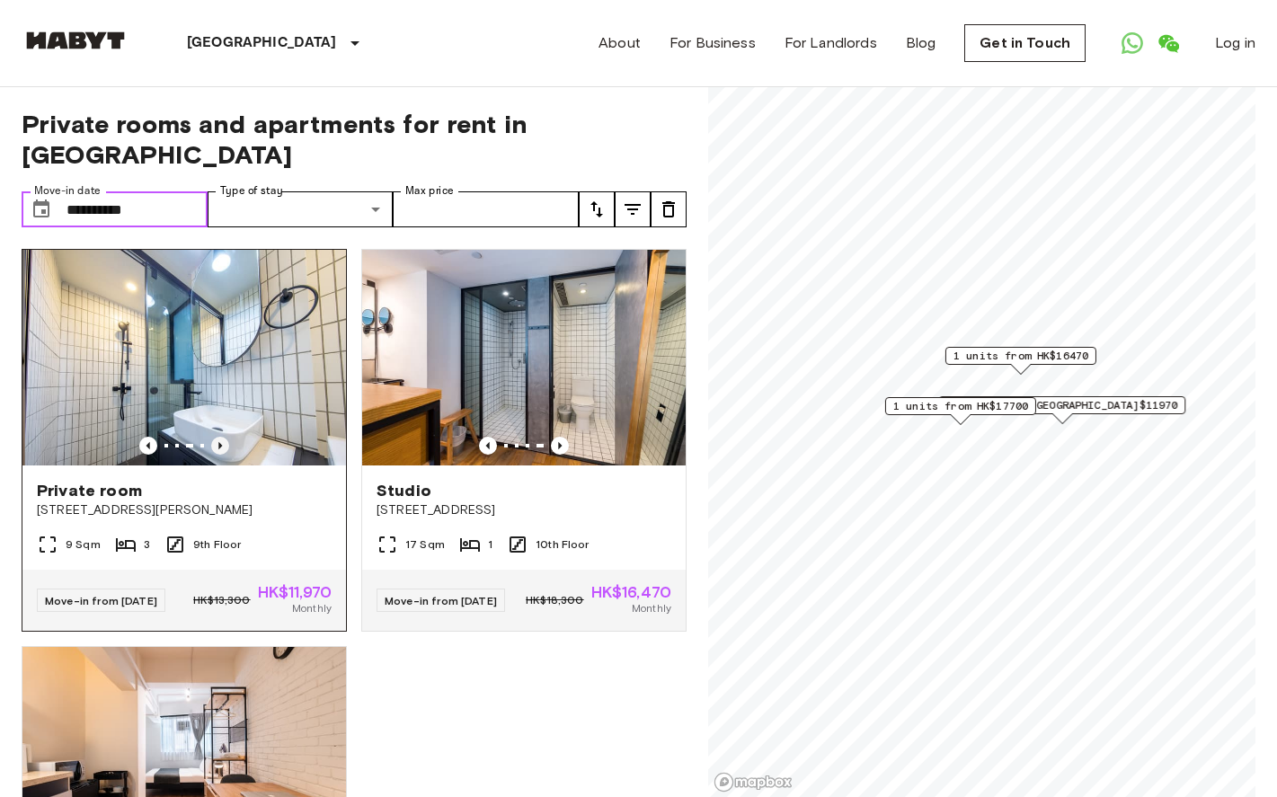
click at [222, 447] on icon "Previous image" at bounding box center [220, 446] width 18 height 18
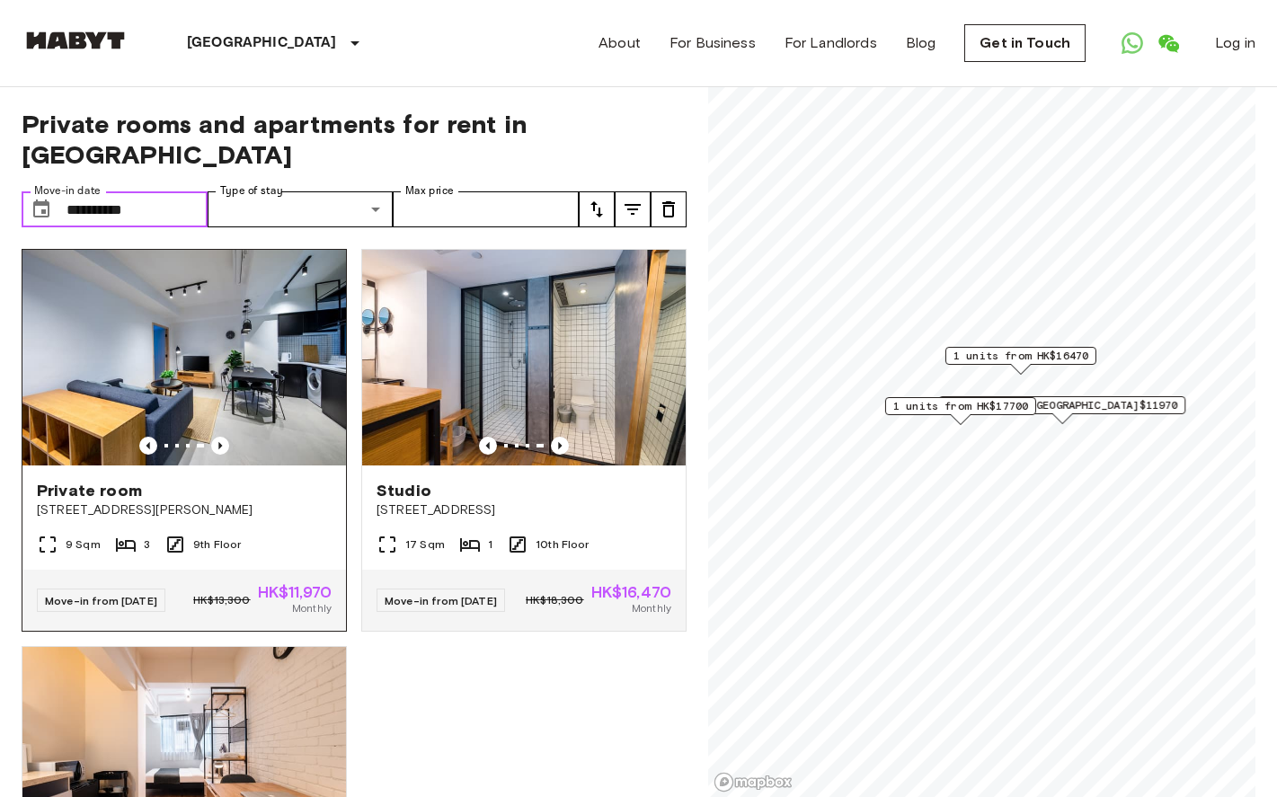
click at [250, 403] on img at bounding box center [184, 358] width 324 height 216
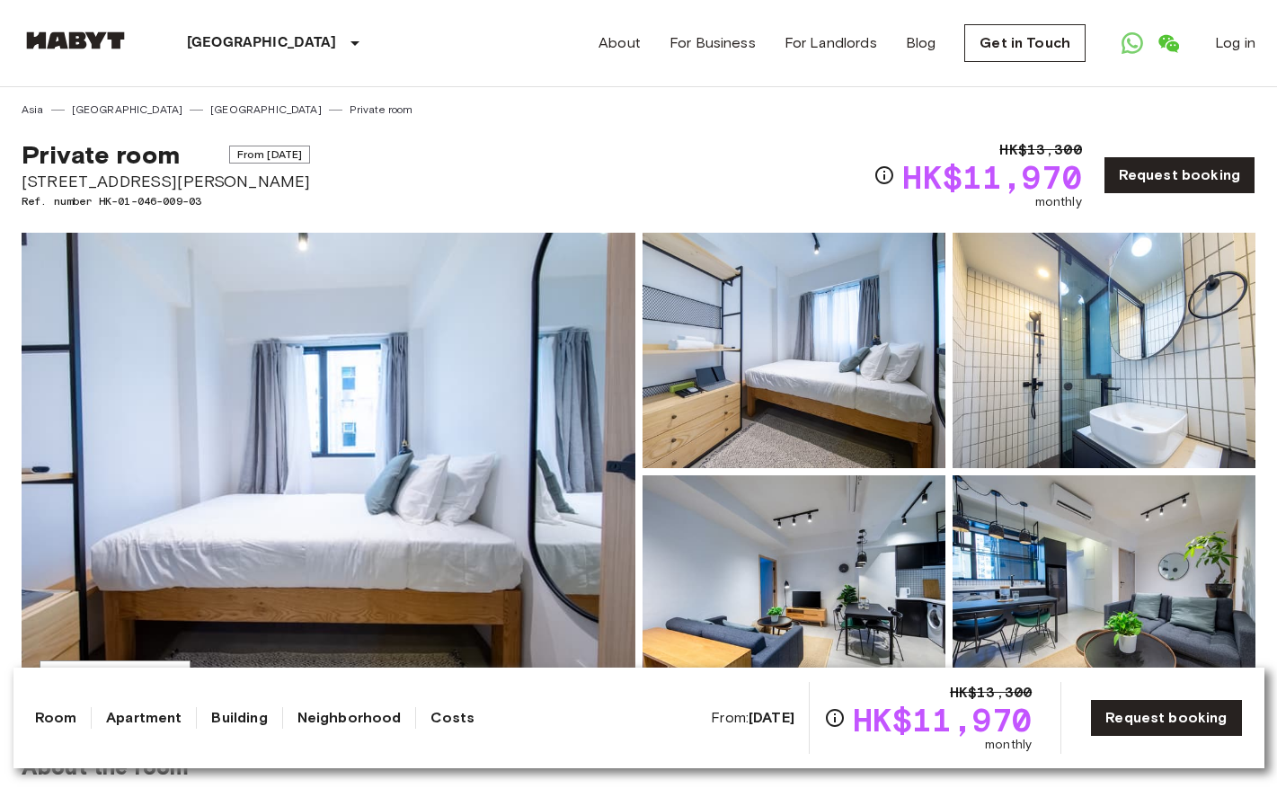
click at [785, 368] on img at bounding box center [794, 350] width 303 height 235
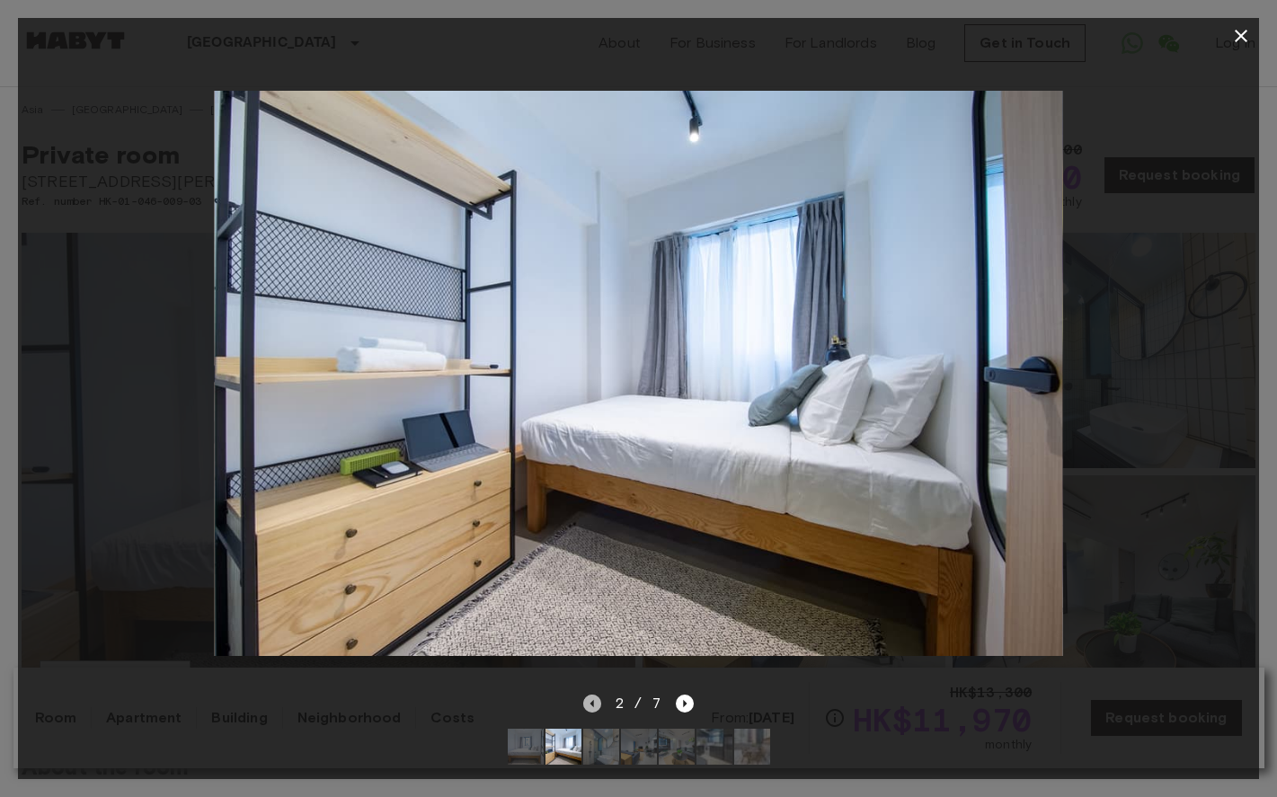
click at [591, 707] on icon "Previous image" at bounding box center [592, 704] width 18 height 18
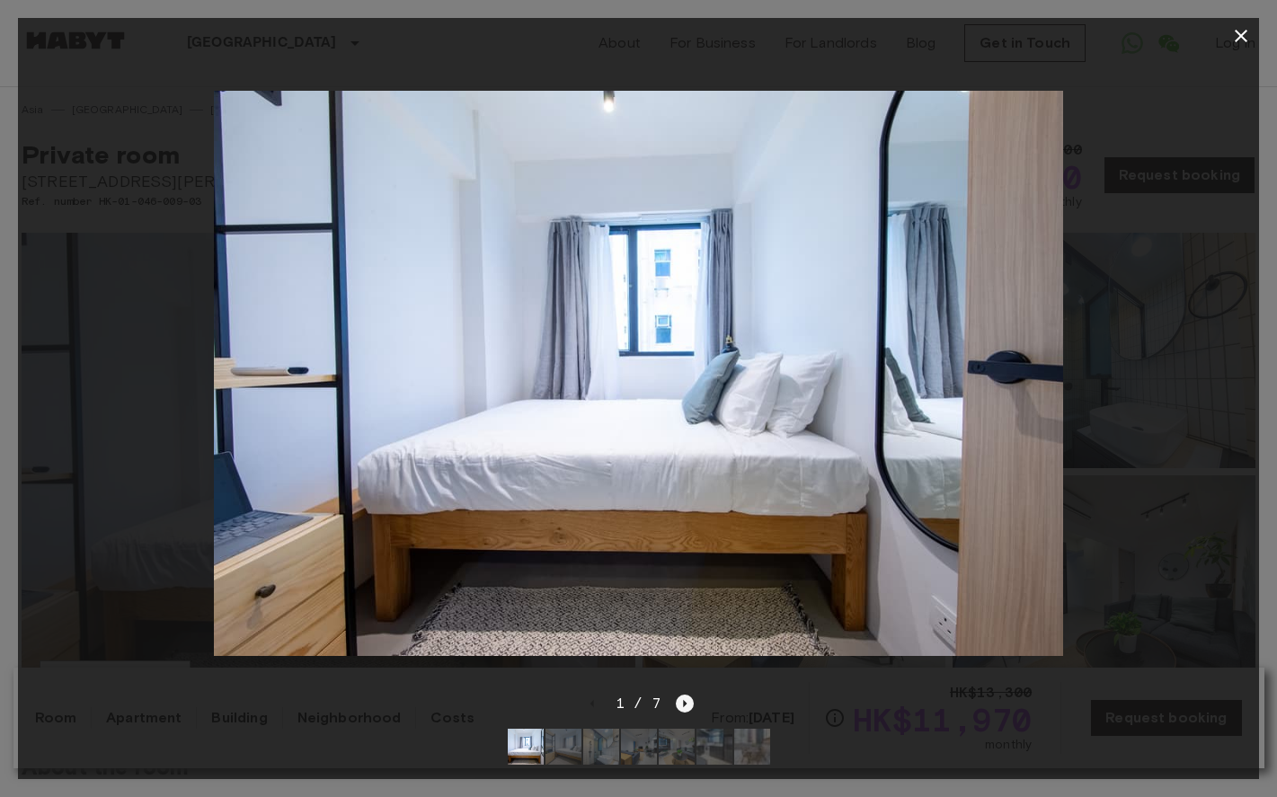
click at [685, 699] on icon "Next image" at bounding box center [685, 704] width 18 height 18
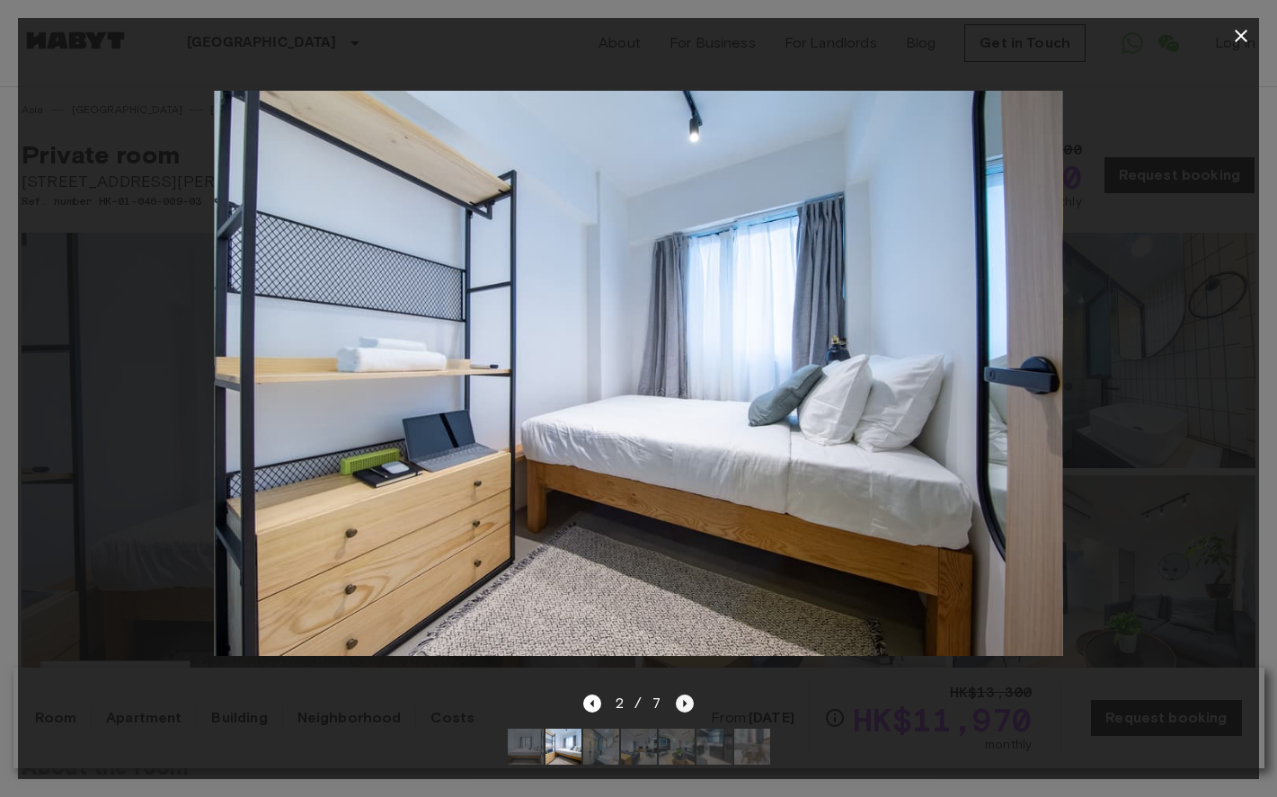
click at [685, 699] on icon "Next image" at bounding box center [685, 704] width 18 height 18
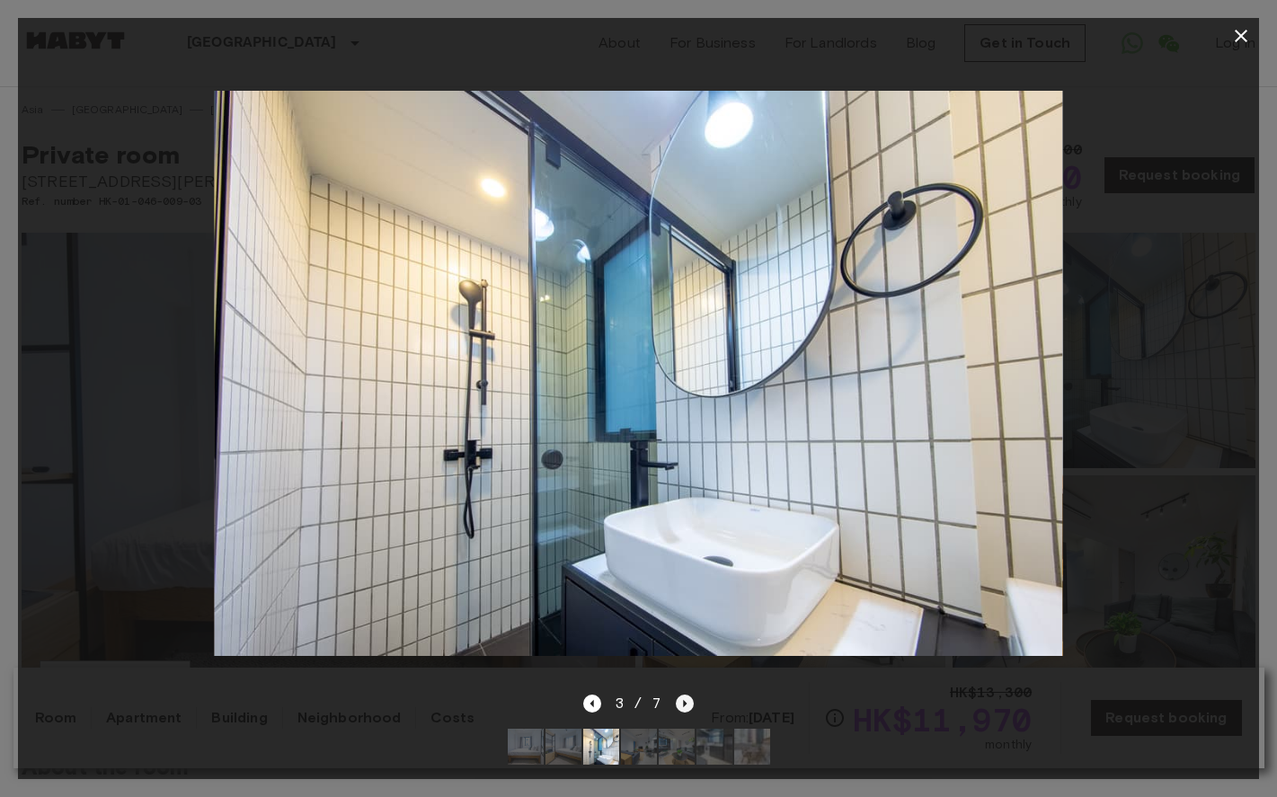
click at [685, 699] on icon "Next image" at bounding box center [685, 704] width 18 height 18
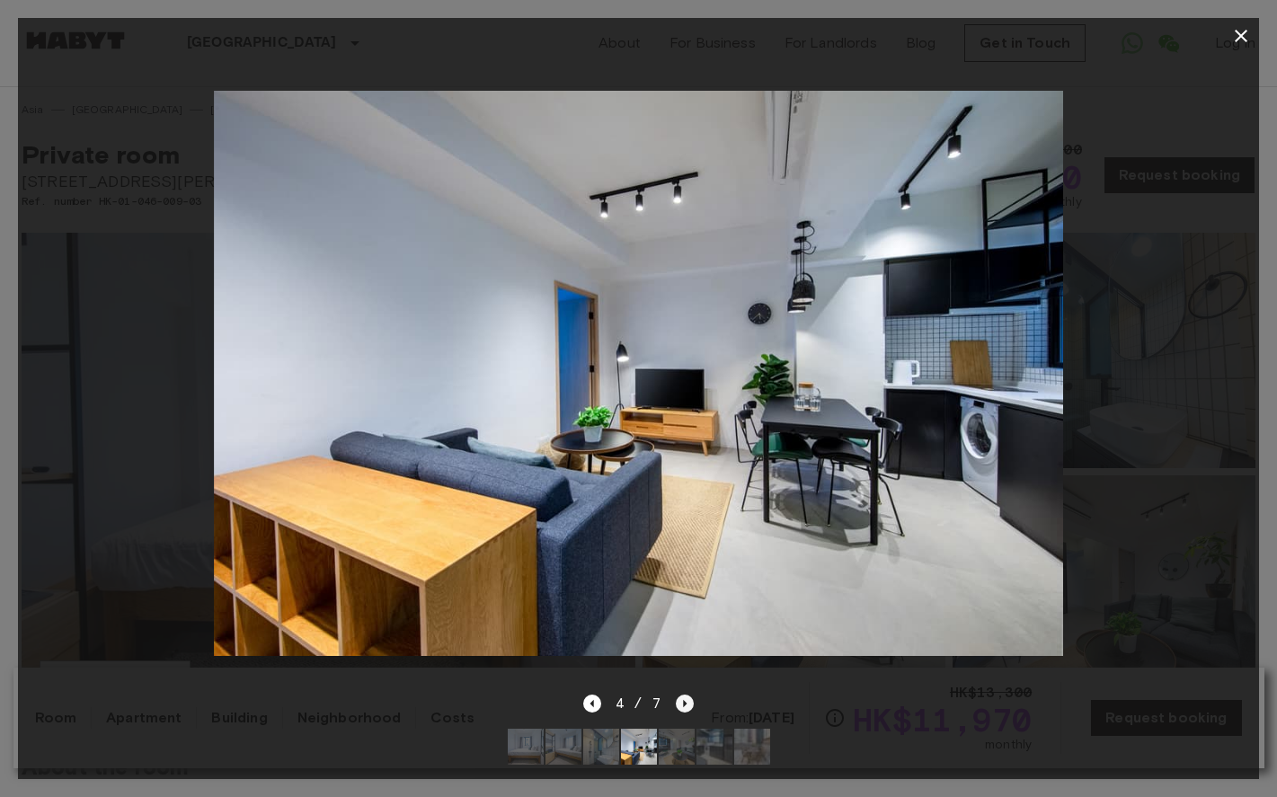
click at [687, 704] on icon "Next image" at bounding box center [685, 704] width 18 height 18
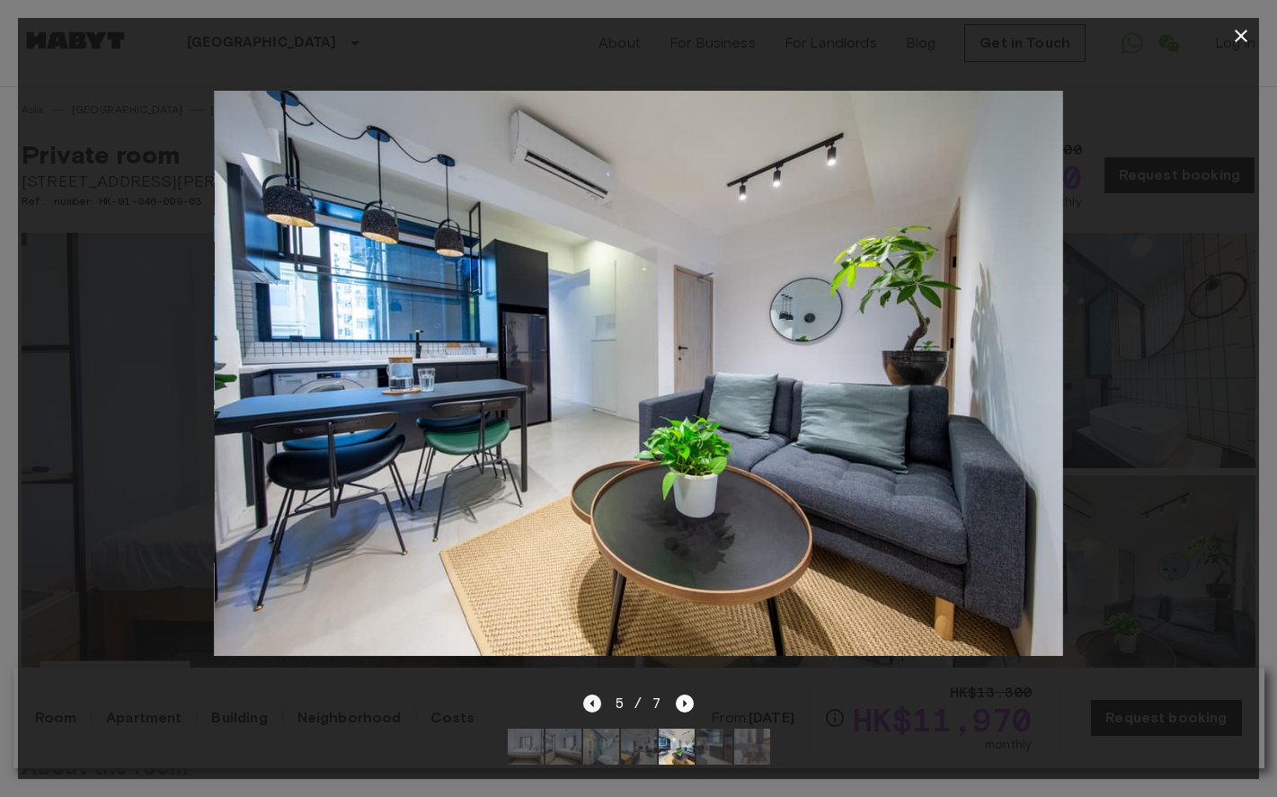
click at [592, 710] on icon "Previous image" at bounding box center [592, 704] width 18 height 18
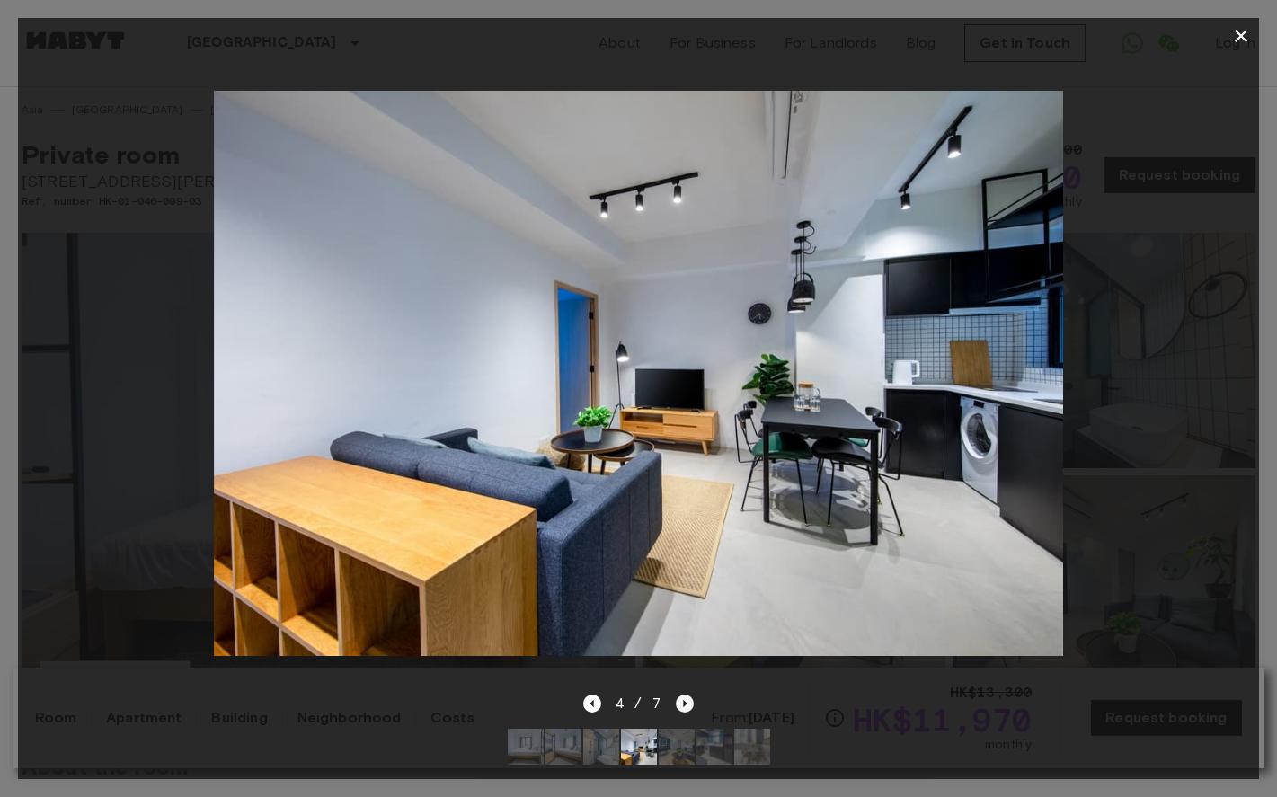
click at [679, 699] on icon "Next image" at bounding box center [685, 704] width 18 height 18
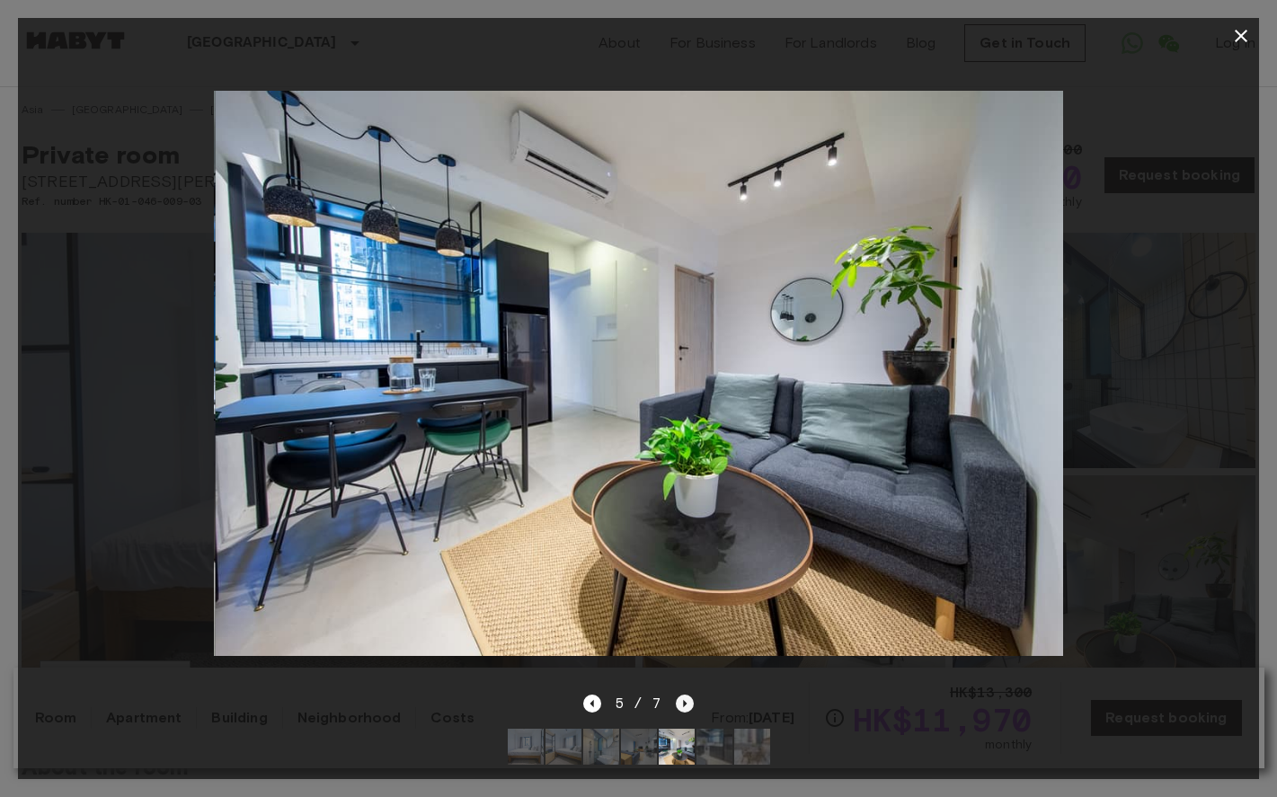
click at [679, 699] on icon "Next image" at bounding box center [685, 704] width 18 height 18
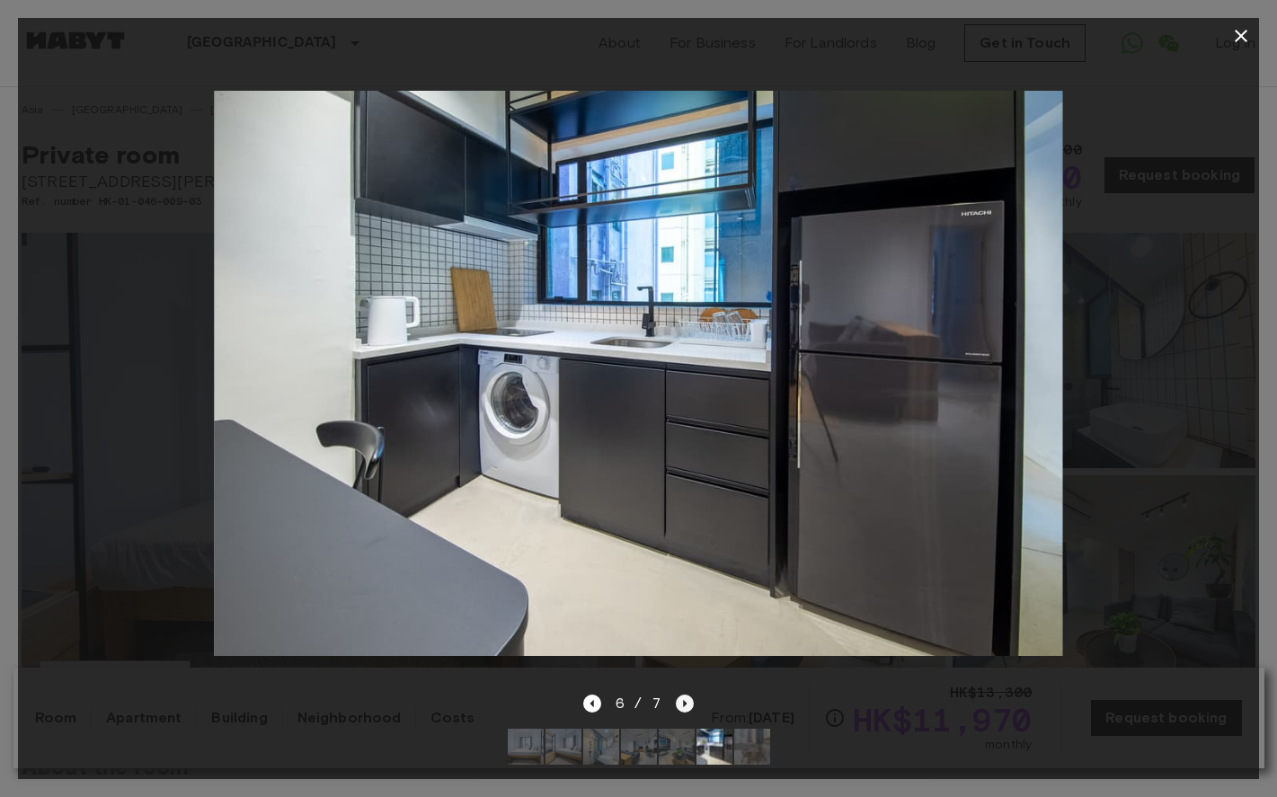
click at [679, 699] on icon "Next image" at bounding box center [685, 704] width 18 height 18
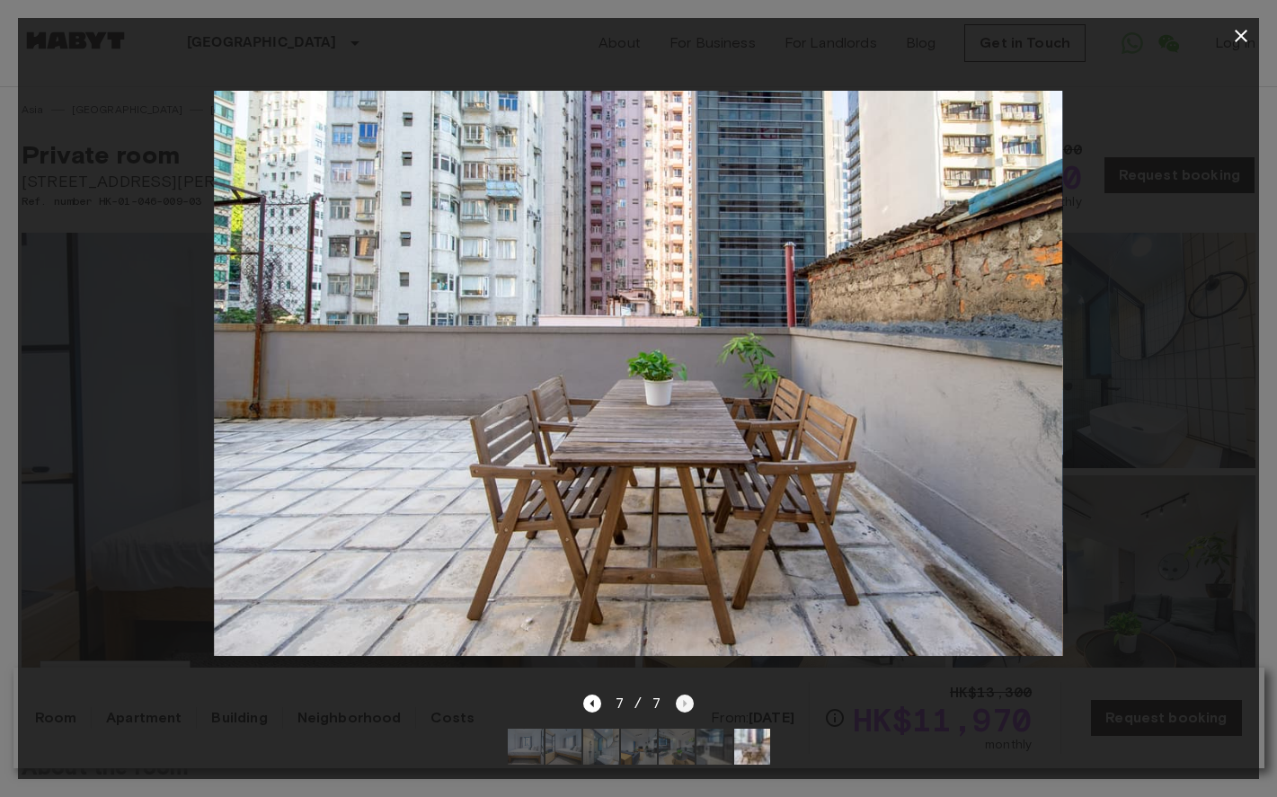
click at [679, 699] on div "7 / 7" at bounding box center [638, 704] width 111 height 22
click at [596, 705] on icon "Previous image" at bounding box center [592, 704] width 18 height 18
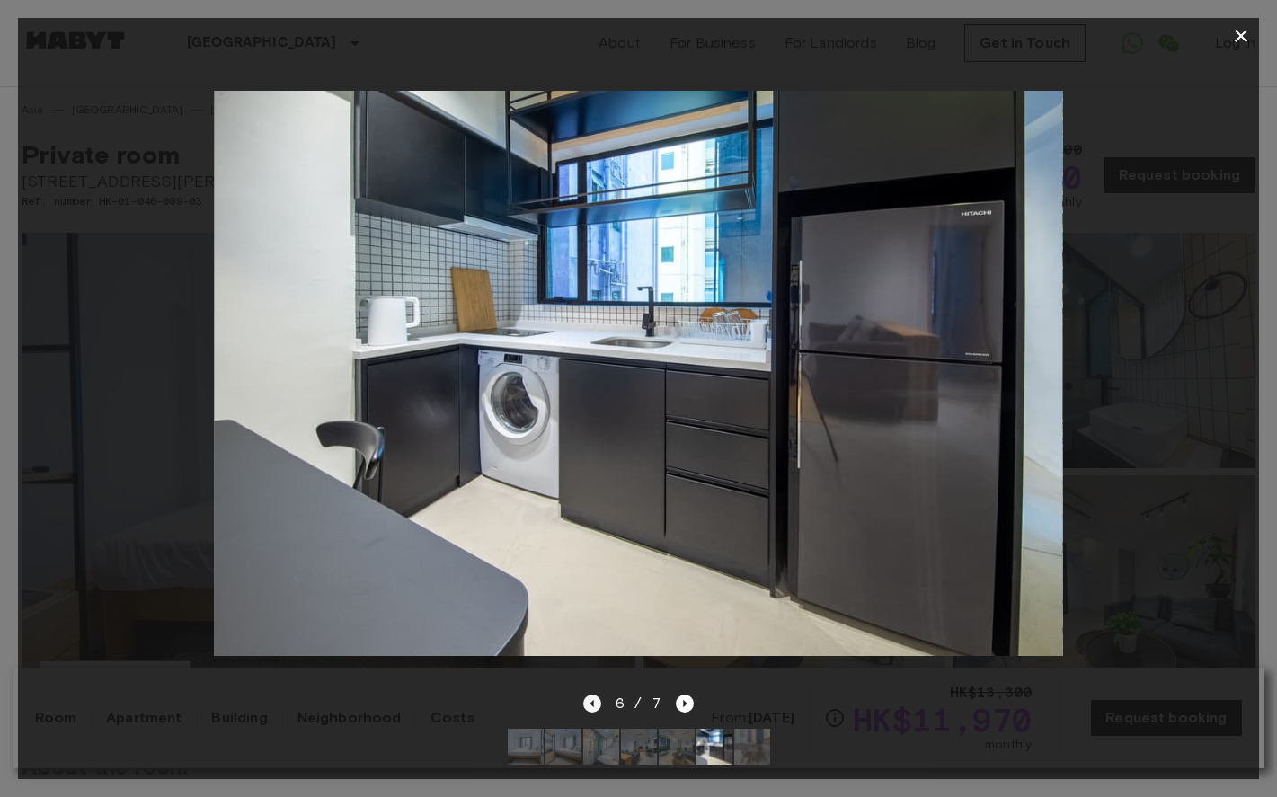
click at [596, 705] on icon "Previous image" at bounding box center [592, 704] width 18 height 18
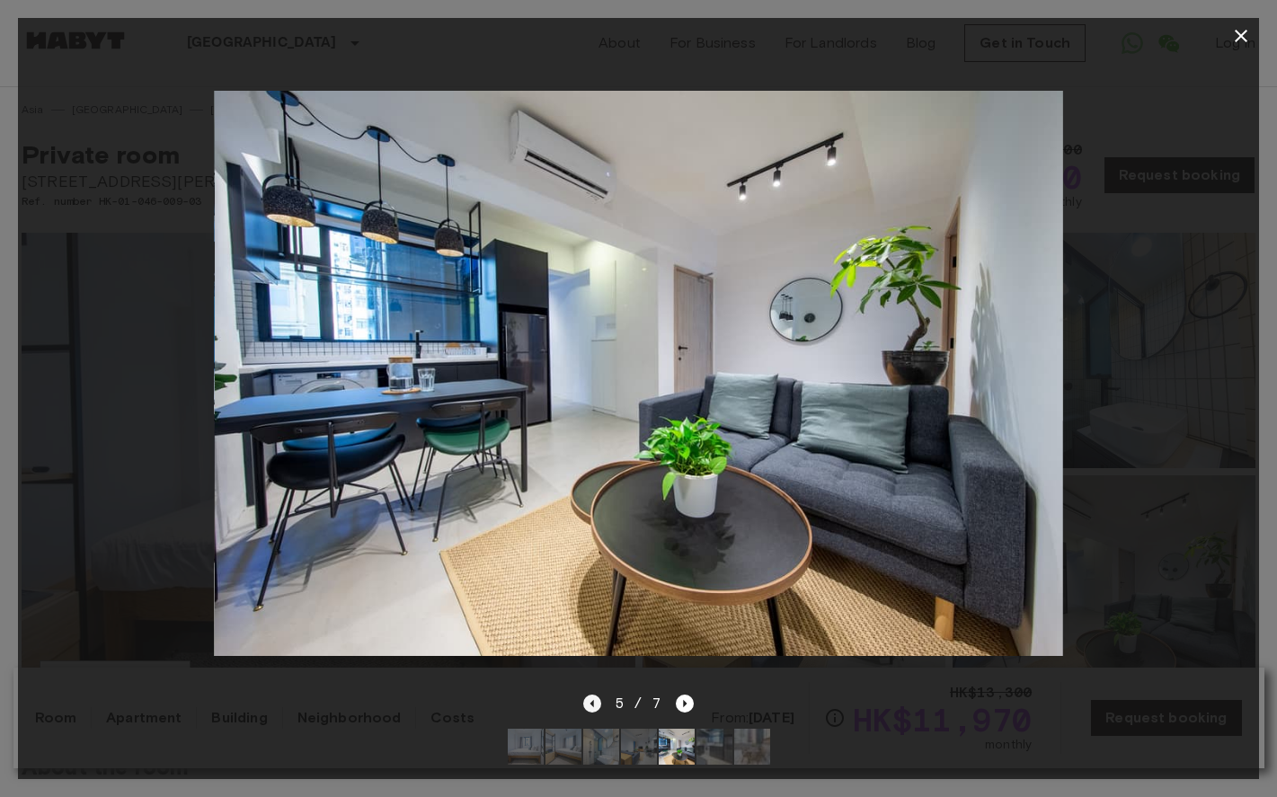
click at [596, 705] on icon "Previous image" at bounding box center [592, 704] width 18 height 18
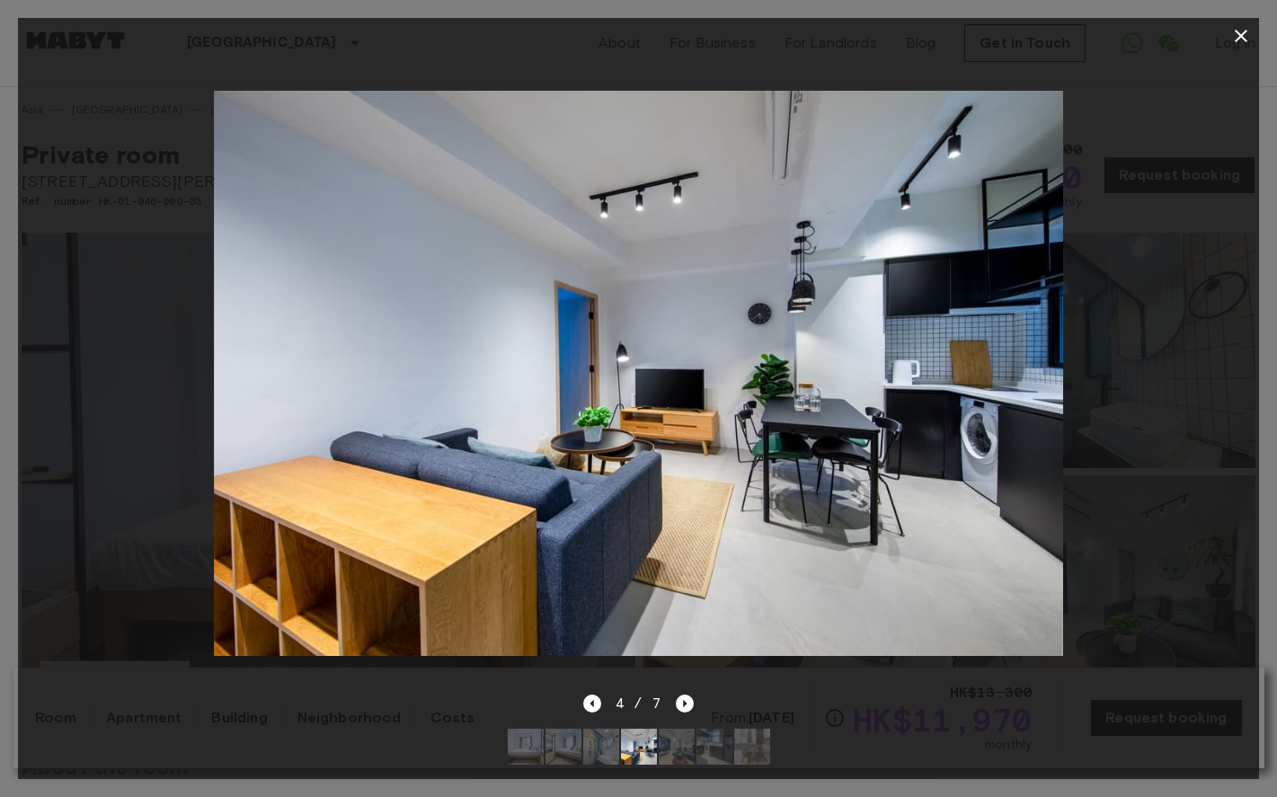
click at [655, 412] on img at bounding box center [638, 374] width 848 height 566
click at [596, 706] on icon "Previous image" at bounding box center [592, 704] width 18 height 18
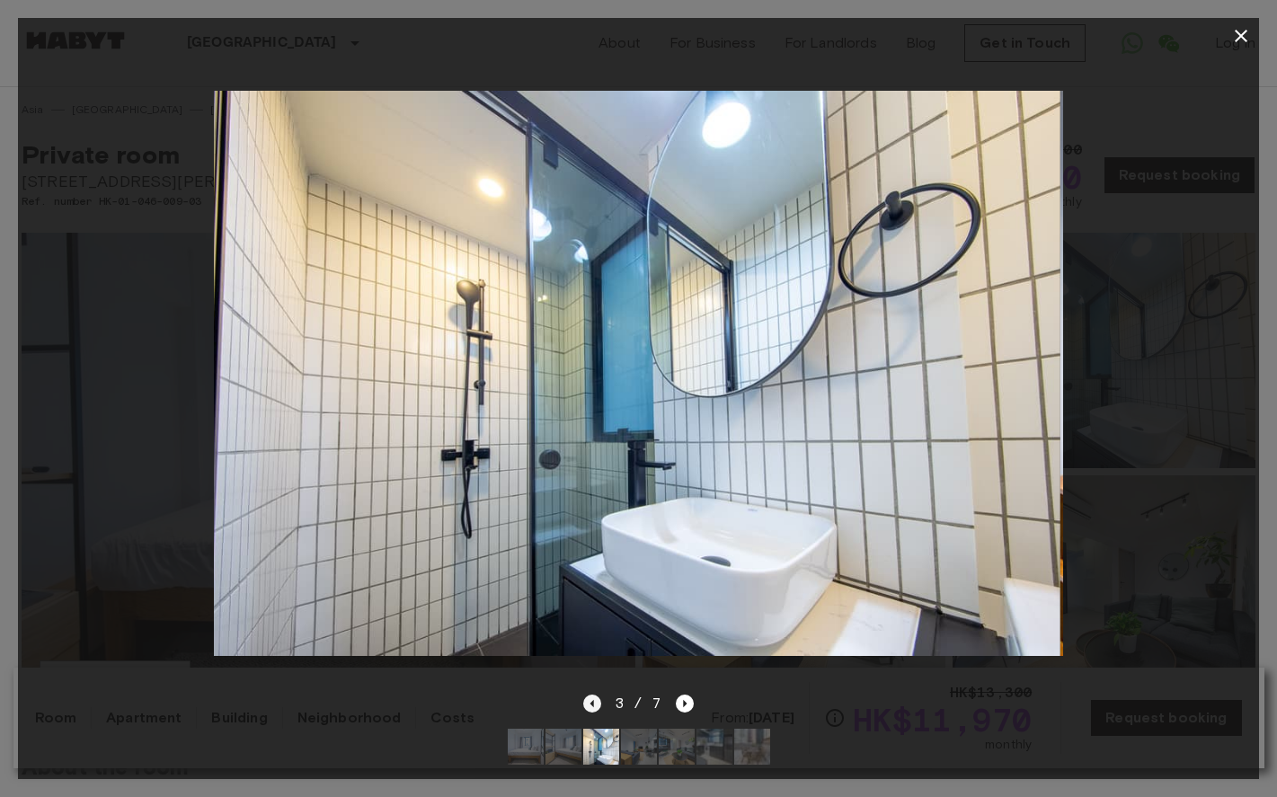
click at [596, 706] on icon "Previous image" at bounding box center [592, 704] width 18 height 18
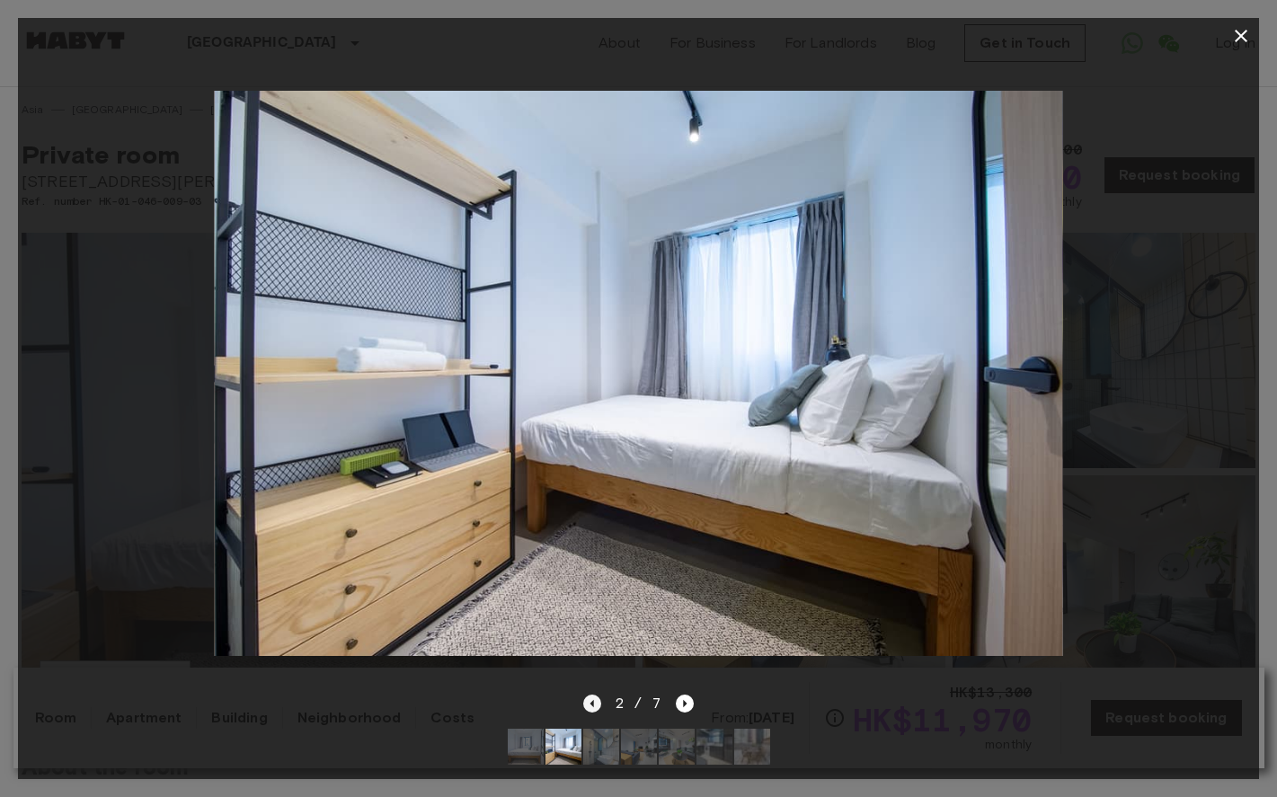
click at [596, 706] on icon "Previous image" at bounding box center [592, 704] width 18 height 18
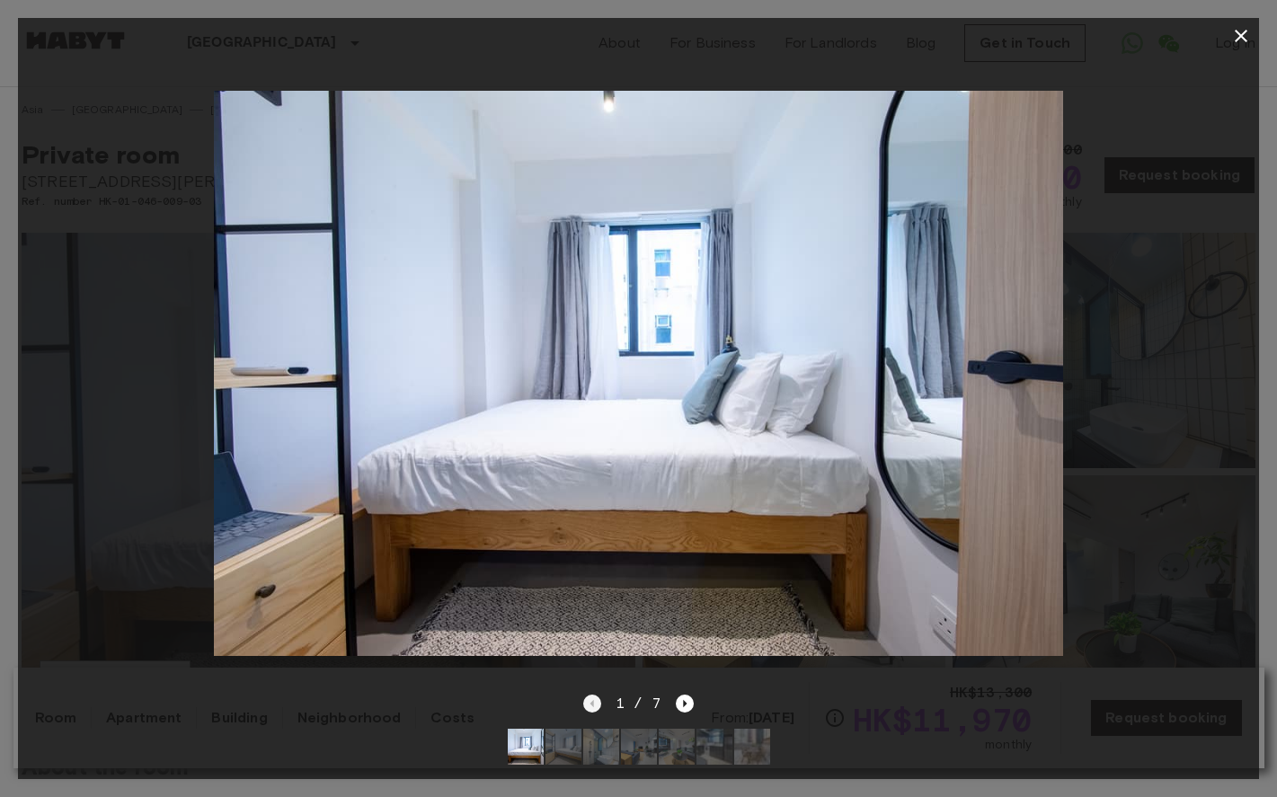
click at [596, 706] on div "1 / 7" at bounding box center [638, 704] width 111 height 22
click at [687, 705] on icon "Next image" at bounding box center [685, 704] width 18 height 18
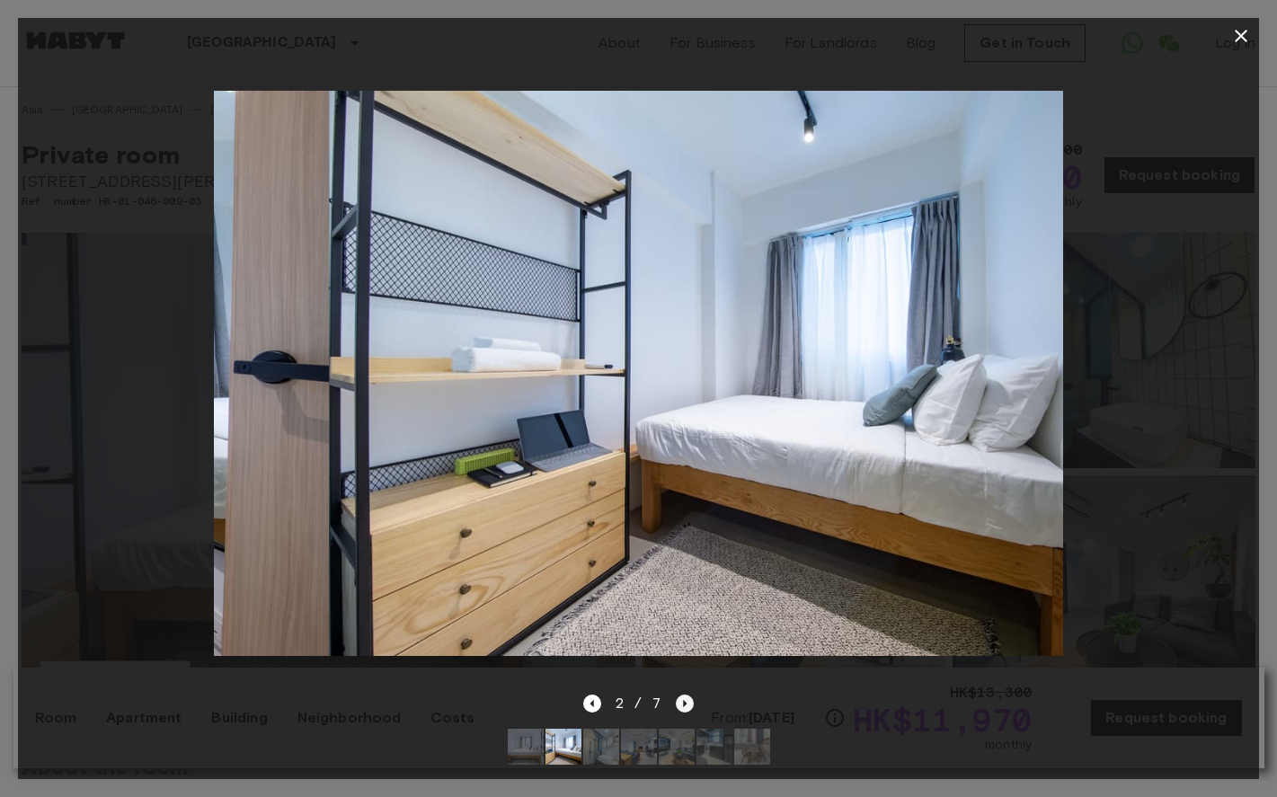
click at [687, 705] on icon "Next image" at bounding box center [685, 704] width 18 height 18
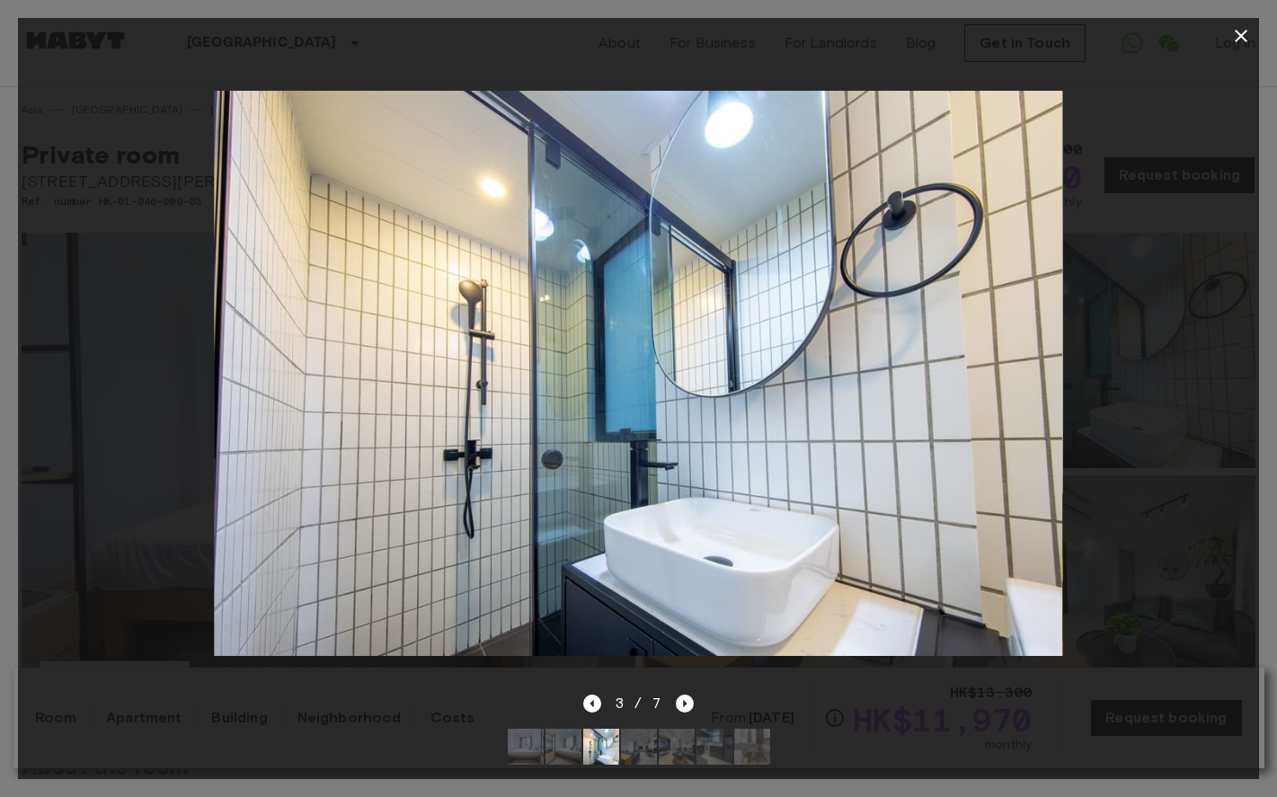
click at [1238, 35] on icon "button" at bounding box center [1241, 36] width 22 height 22
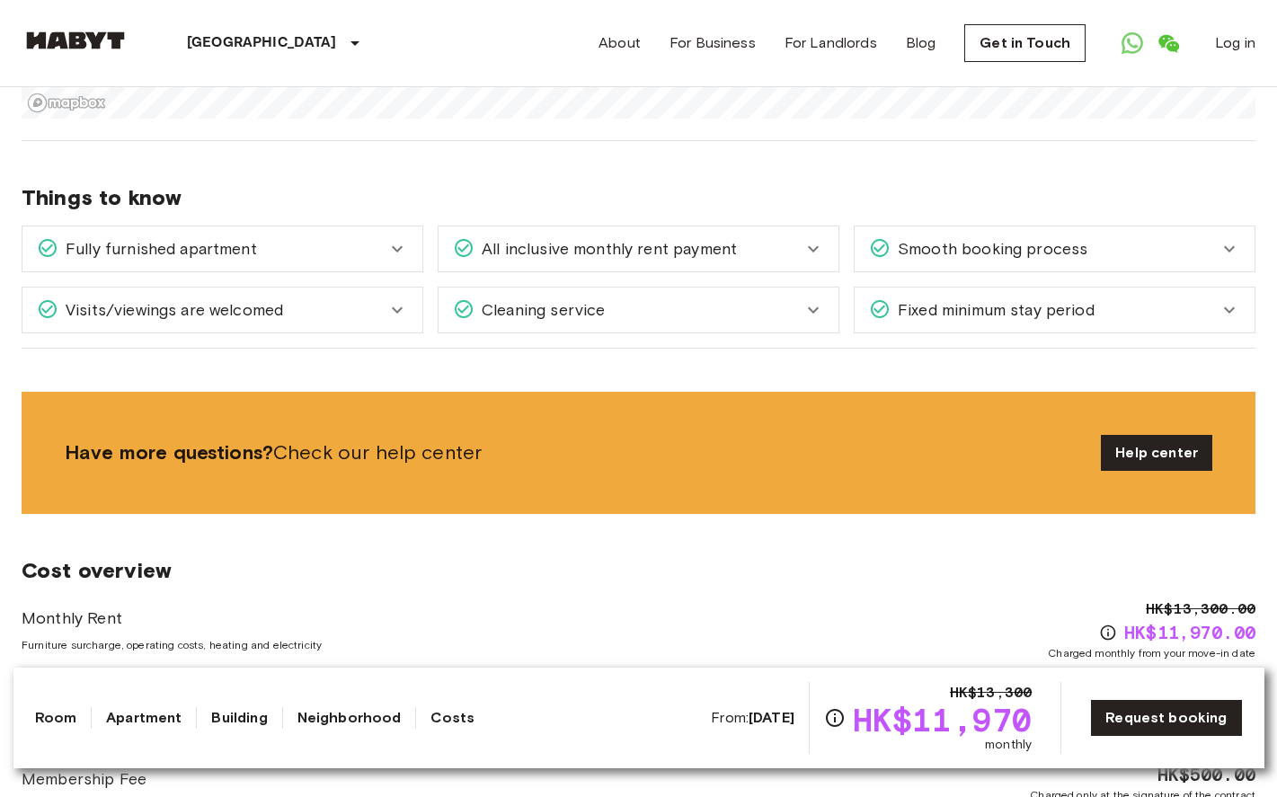
scroll to position [1772, 0]
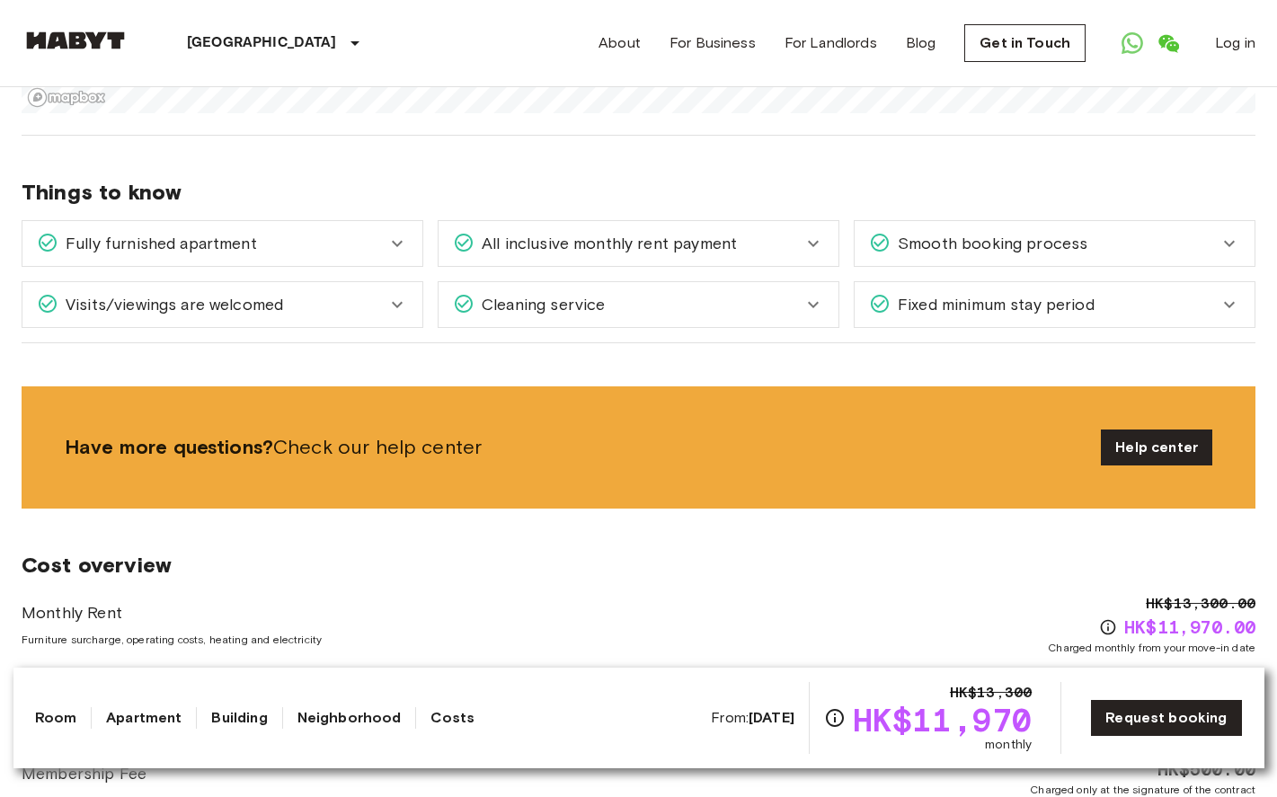
click at [1229, 294] on icon at bounding box center [1230, 305] width 22 height 22
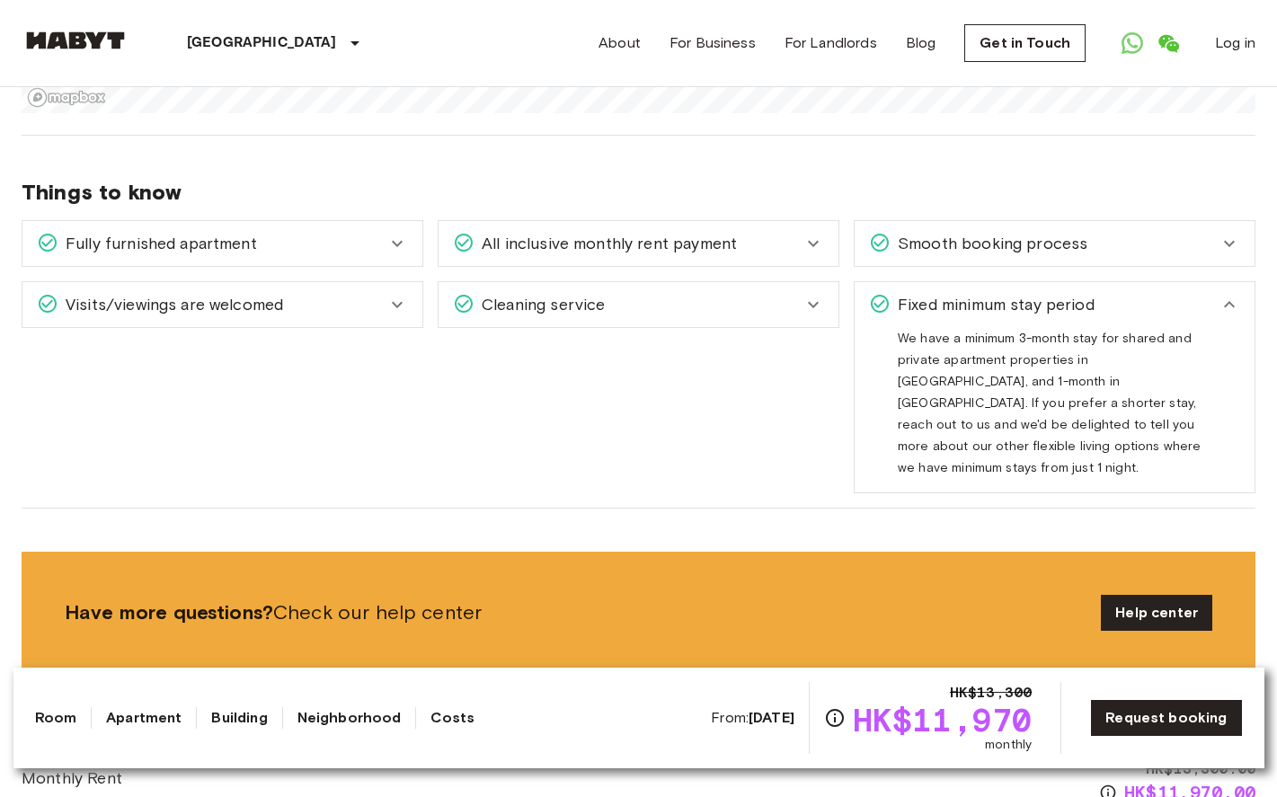
click at [1232, 294] on icon at bounding box center [1230, 305] width 22 height 22
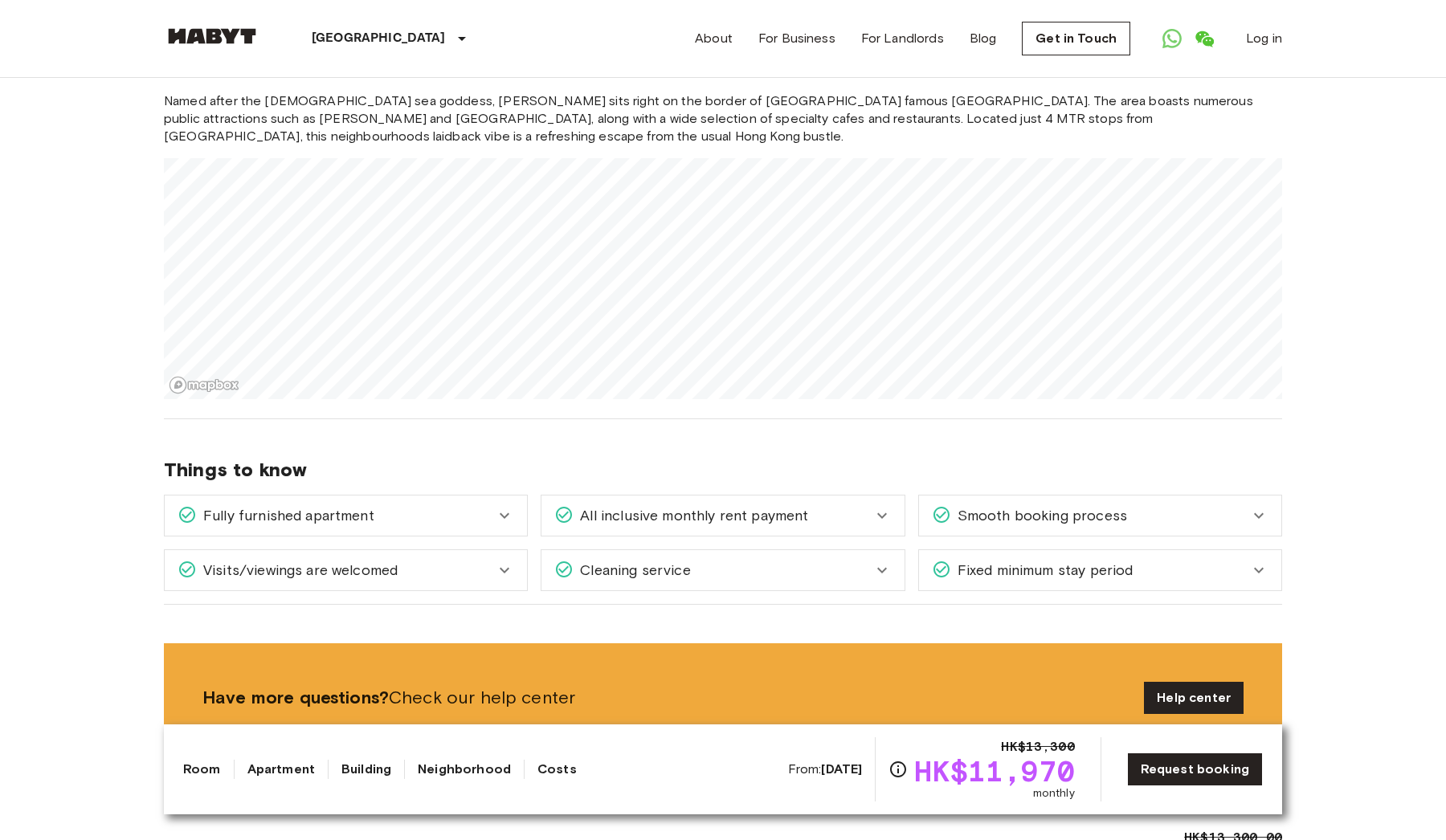
scroll to position [1281, 0]
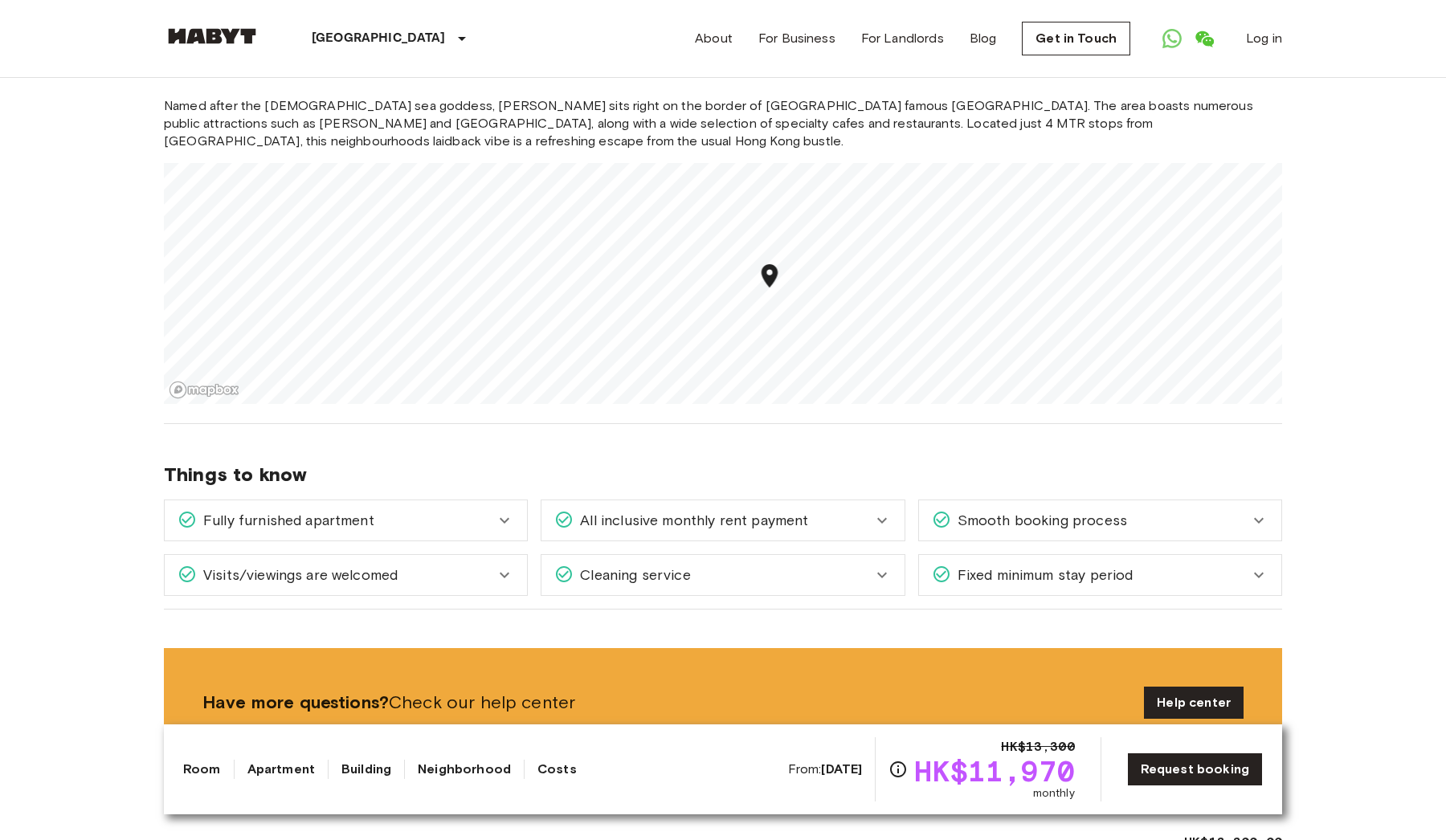
drag, startPoint x: 746, startPoint y: 338, endPoint x: 771, endPoint y: 270, distance: 72.4
click at [771, 270] on icon "Map marker" at bounding box center [769, 275] width 28 height 28
